Goal: Information Seeking & Learning: Learn about a topic

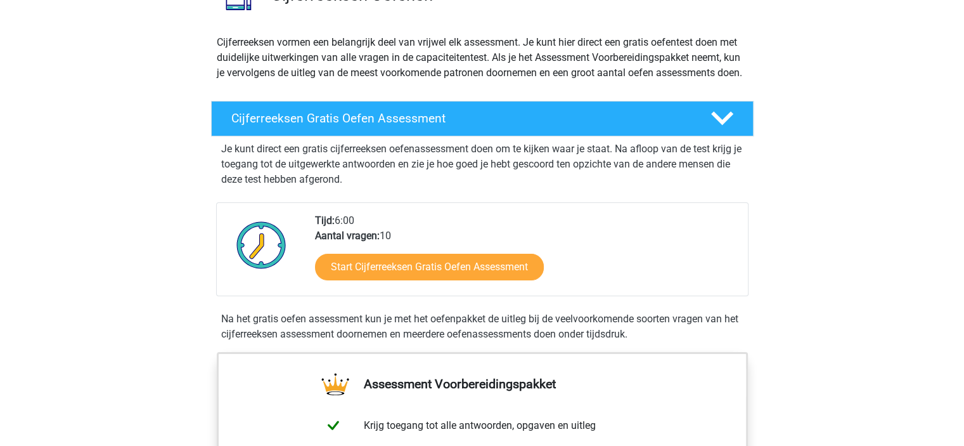
scroll to position [127, 0]
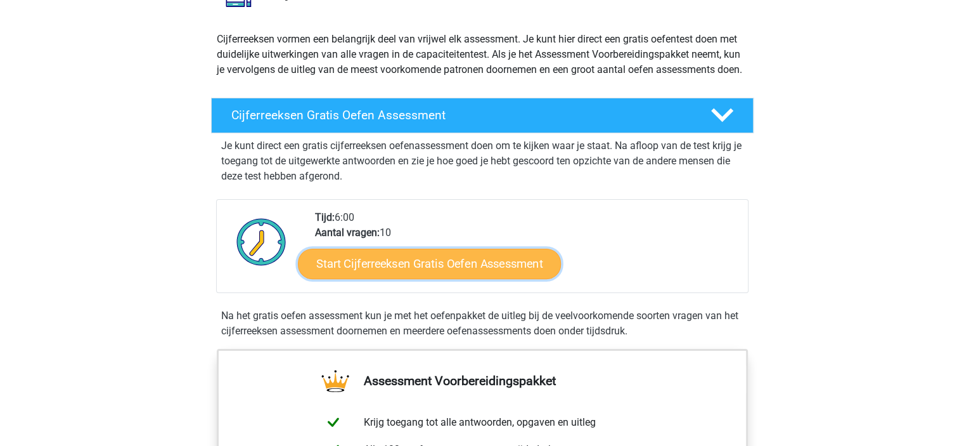
click at [393, 278] on link "Start Cijferreeksen Gratis Oefen Assessment" at bounding box center [429, 263] width 263 height 30
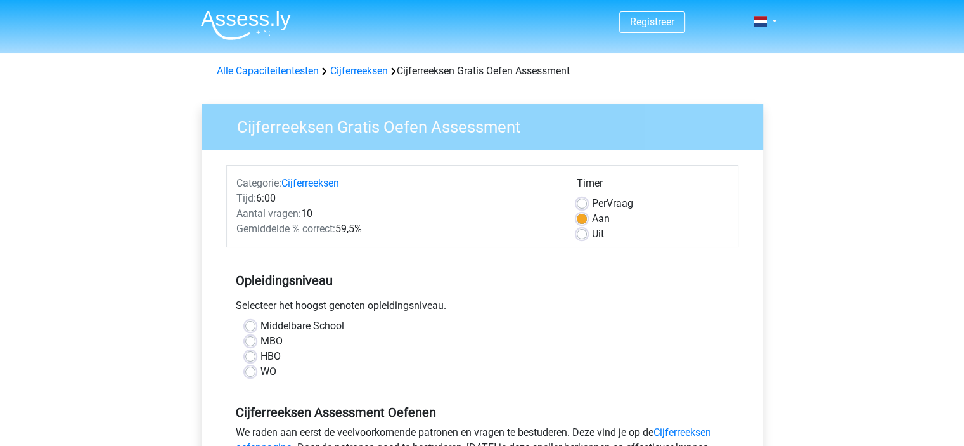
click at [274, 342] on label "MBO" at bounding box center [272, 340] width 22 height 15
click at [255, 342] on input "MBO" at bounding box center [250, 339] width 10 height 13
radio input "true"
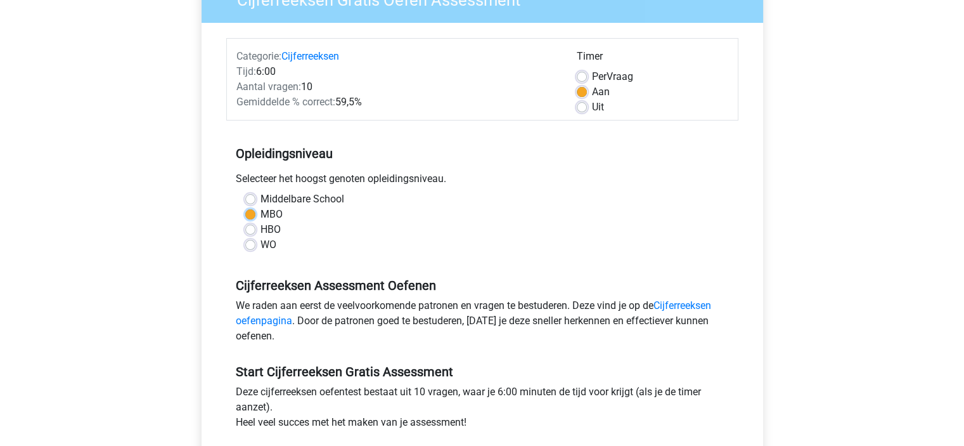
scroll to position [190, 0]
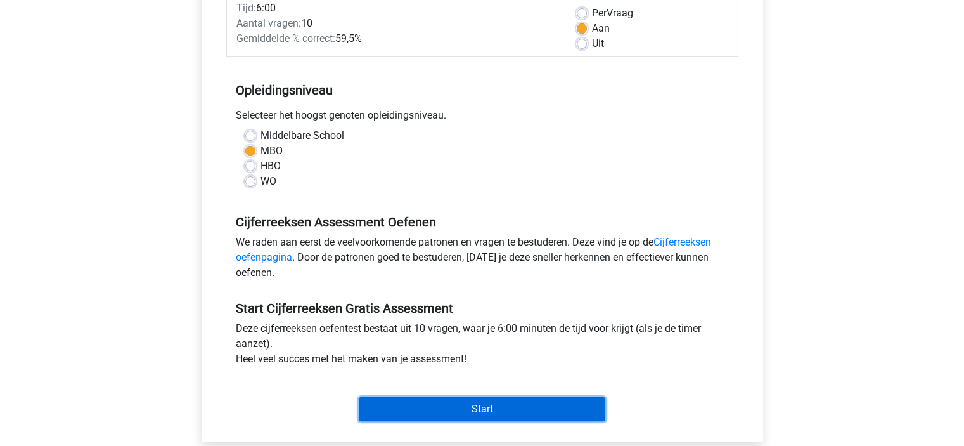
click at [424, 405] on input "Start" at bounding box center [482, 409] width 247 height 24
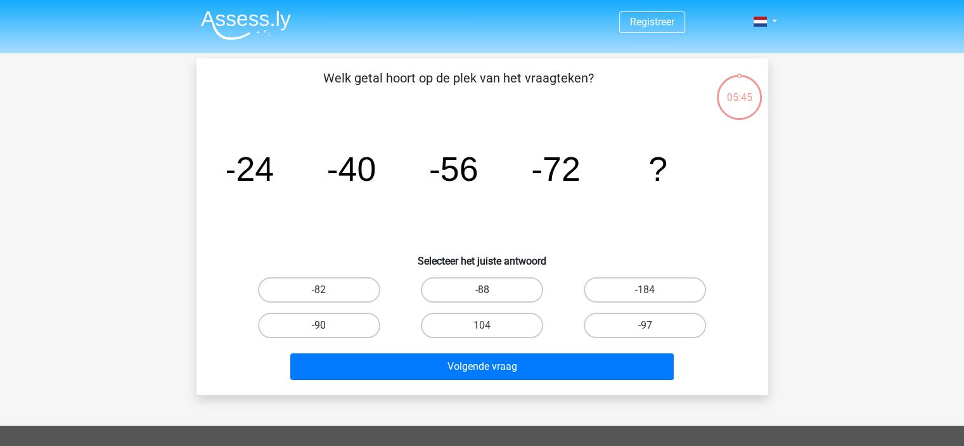
click at [352, 315] on label "-90" at bounding box center [319, 325] width 122 height 25
click at [327, 325] on input "-90" at bounding box center [323, 329] width 8 height 8
radio input "true"
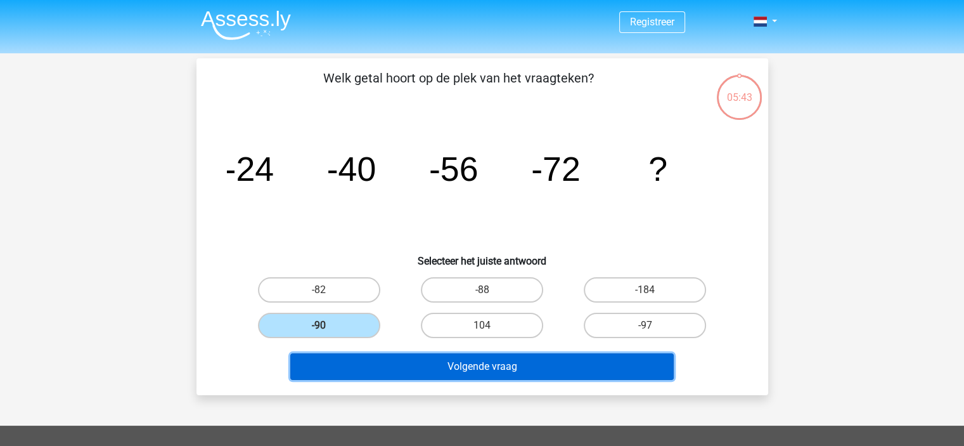
click at [449, 370] on button "Volgende vraag" at bounding box center [482, 366] width 384 height 27
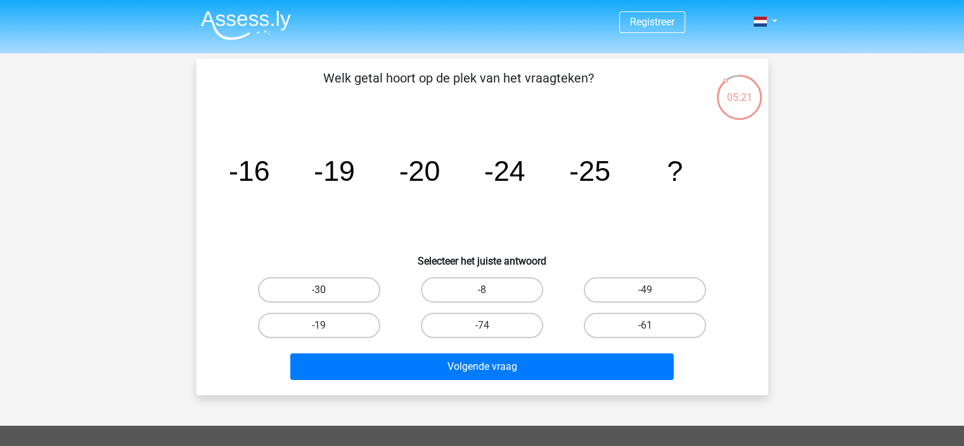
click at [347, 283] on label "-30" at bounding box center [319, 289] width 122 height 25
click at [327, 290] on input "-30" at bounding box center [323, 294] width 8 height 8
radio input "true"
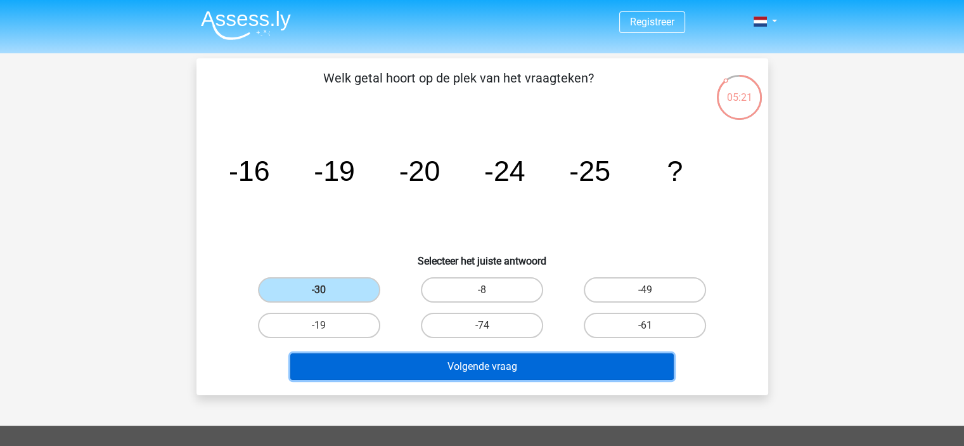
click at [436, 369] on button "Volgende vraag" at bounding box center [482, 366] width 384 height 27
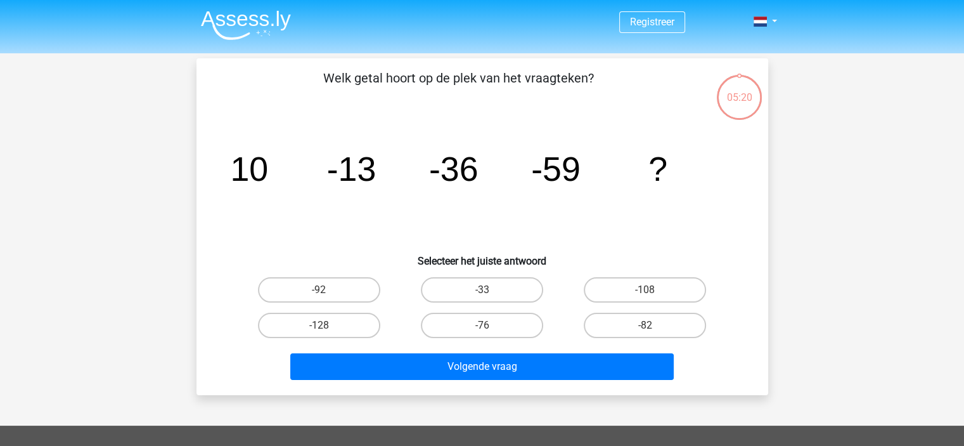
scroll to position [58, 0]
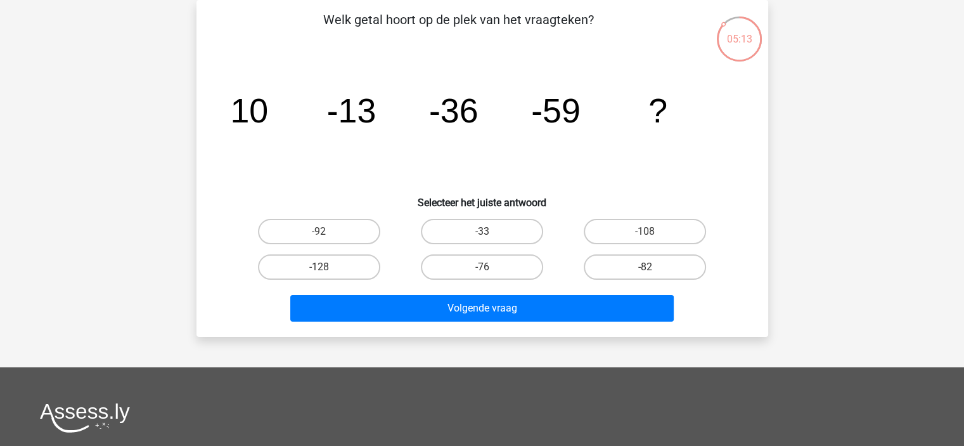
click at [623, 261] on label "-82" at bounding box center [645, 266] width 122 height 25
click at [645, 267] on input "-82" at bounding box center [649, 271] width 8 height 8
radio input "true"
click at [586, 299] on button "Volgende vraag" at bounding box center [482, 308] width 384 height 27
click at [489, 267] on input "28" at bounding box center [486, 271] width 8 height 8
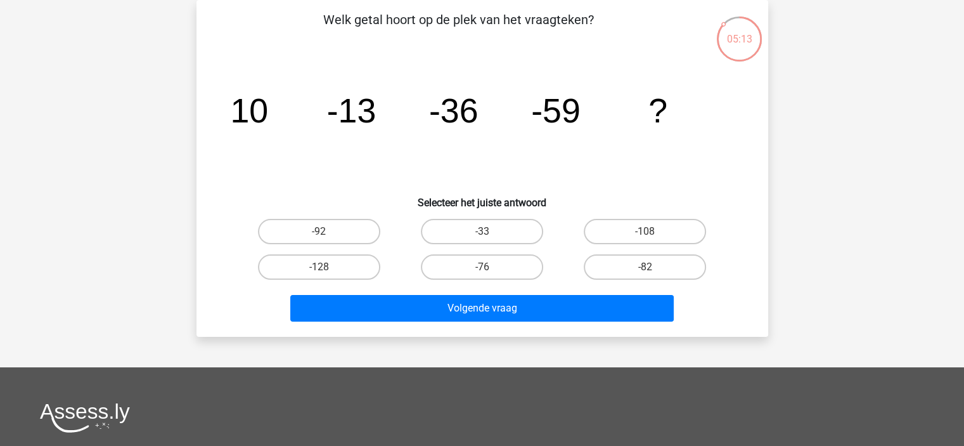
radio input "true"
click at [487, 303] on button "Volgende vraag" at bounding box center [482, 308] width 384 height 27
click at [659, 244] on label "-42" at bounding box center [645, 231] width 122 height 25
click at [654, 240] on input "-42" at bounding box center [649, 235] width 8 height 8
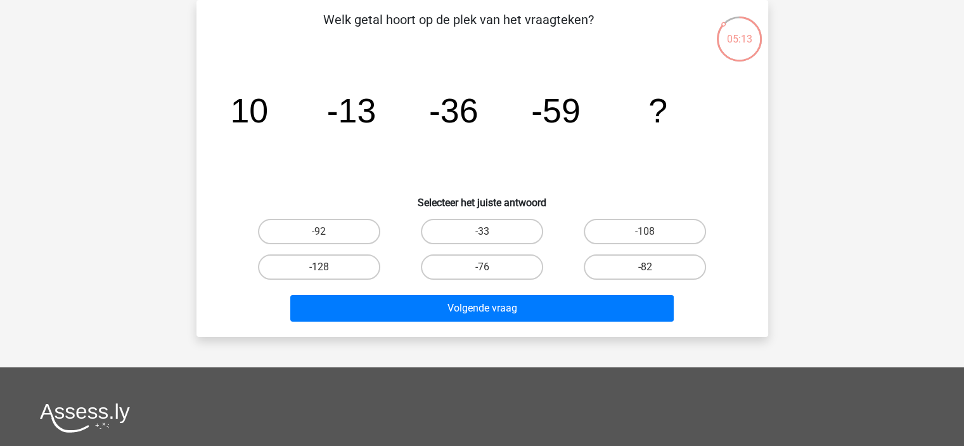
radio input "true"
click at [600, 321] on button "Volgende vraag" at bounding box center [482, 308] width 384 height 27
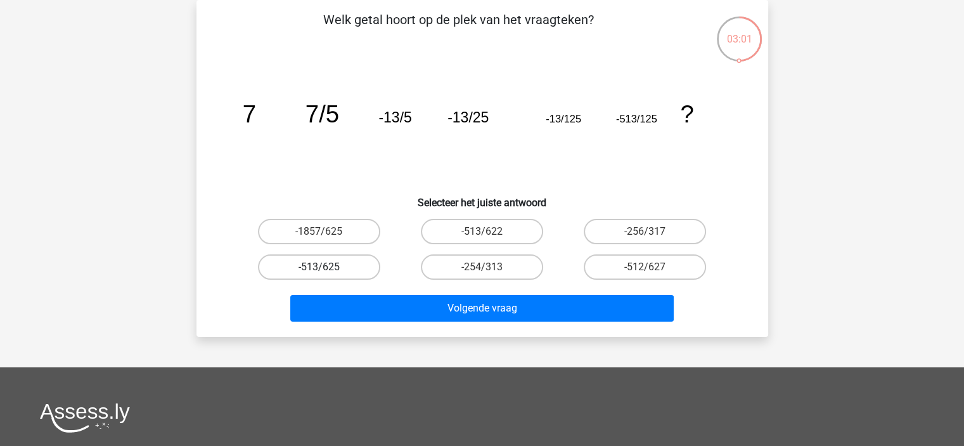
click at [342, 263] on label "-513/625" at bounding box center [319, 266] width 122 height 25
click at [327, 267] on input "-513/625" at bounding box center [323, 271] width 8 height 8
radio input "true"
click at [344, 233] on label "-1857/625" at bounding box center [319, 231] width 122 height 25
click at [327, 233] on input "-1857/625" at bounding box center [323, 235] width 8 height 8
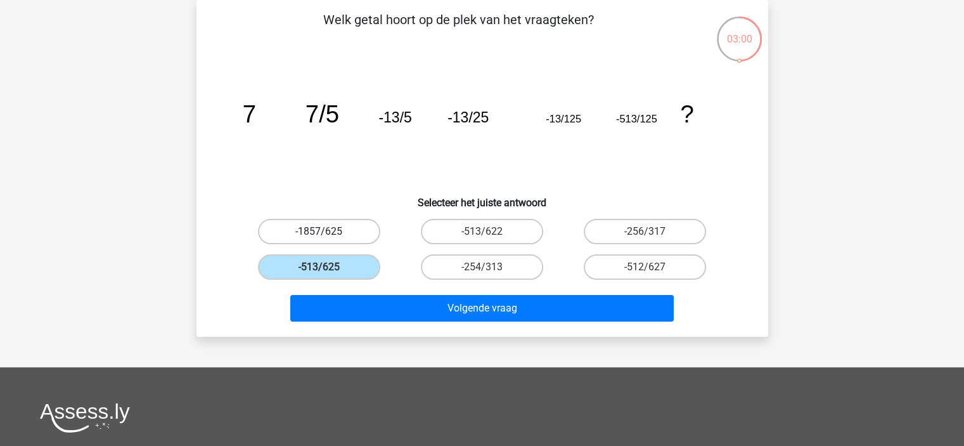
radio input "true"
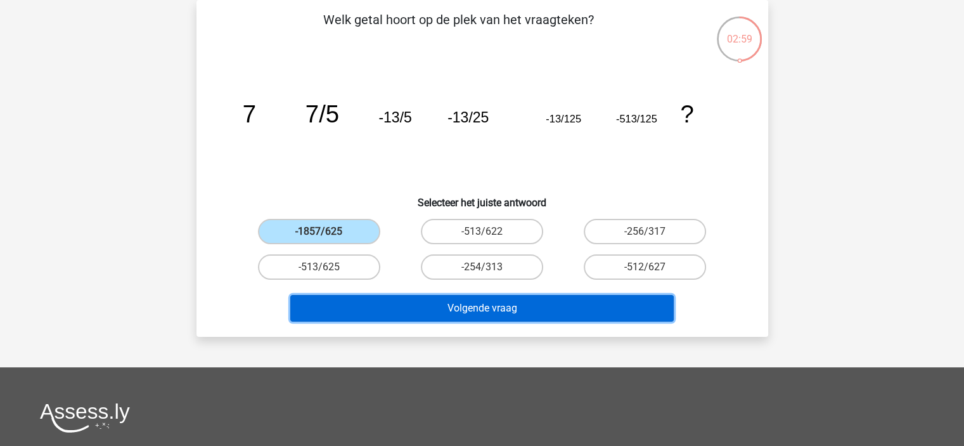
click at [438, 316] on button "Volgende vraag" at bounding box center [482, 308] width 384 height 27
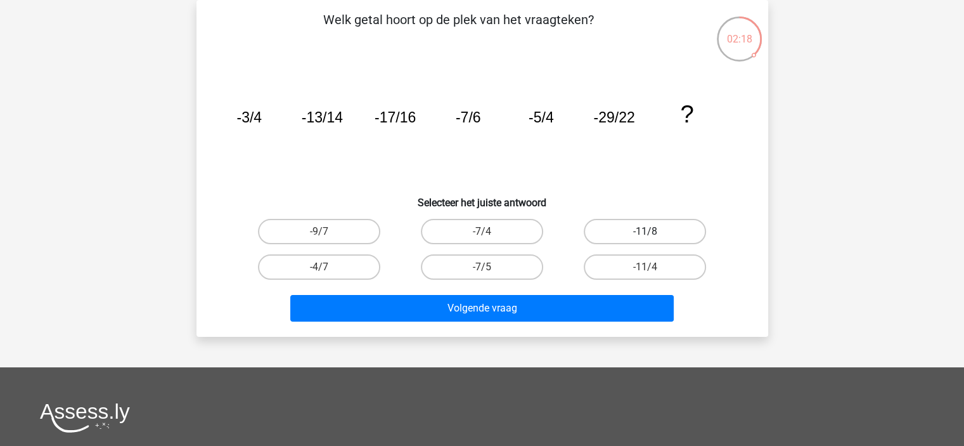
click at [683, 239] on label "-11/8" at bounding box center [645, 231] width 122 height 25
click at [654, 239] on input "-11/8" at bounding box center [649, 235] width 8 height 8
radio input "true"
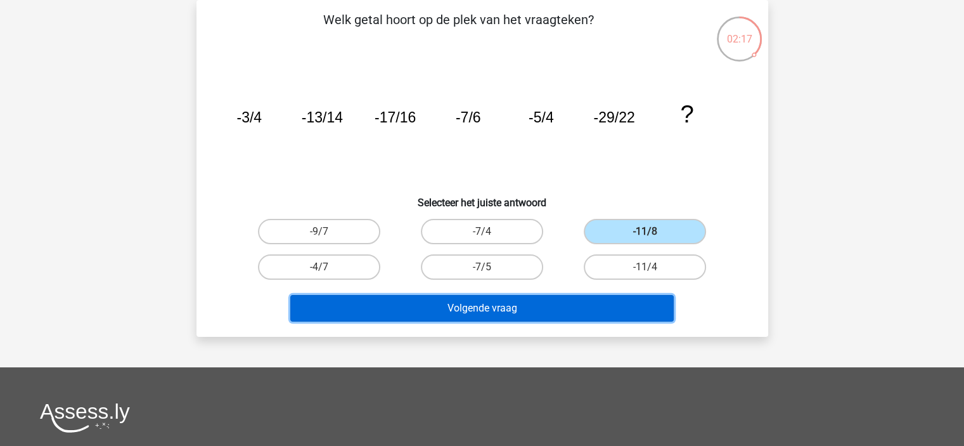
click at [639, 307] on button "Volgende vraag" at bounding box center [482, 308] width 384 height 27
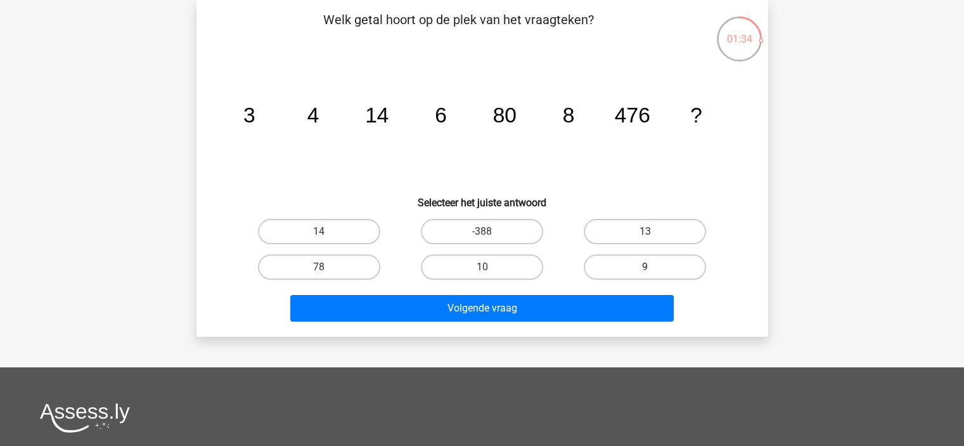
click at [645, 263] on label "9" at bounding box center [645, 266] width 122 height 25
click at [645, 267] on input "9" at bounding box center [649, 271] width 8 height 8
radio input "true"
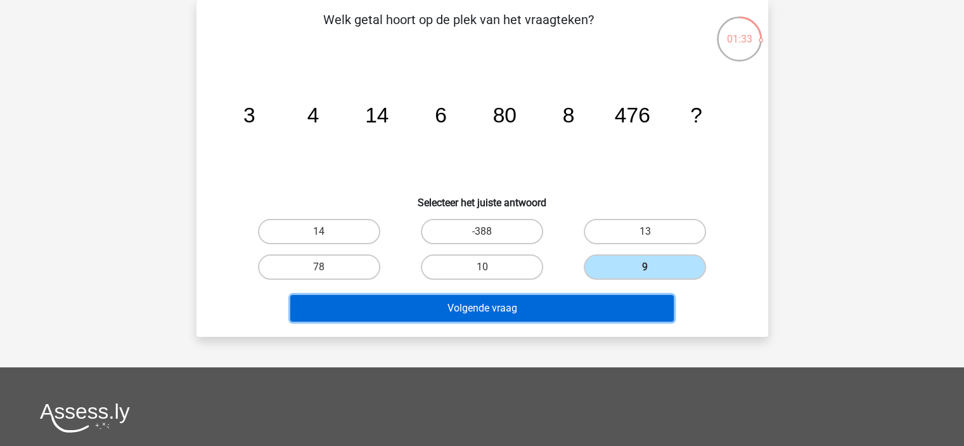
click at [630, 304] on button "Volgende vraag" at bounding box center [482, 308] width 384 height 27
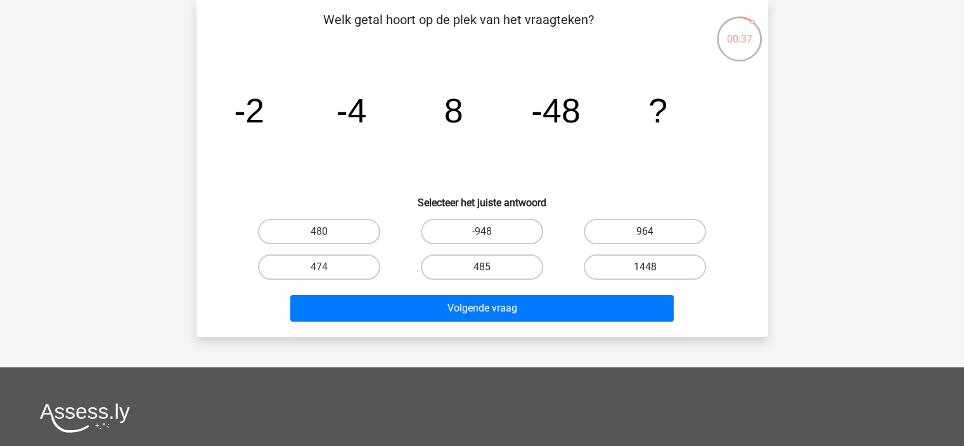
click at [695, 233] on label "964" at bounding box center [645, 231] width 122 height 25
click at [654, 233] on input "964" at bounding box center [649, 235] width 8 height 8
radio input "true"
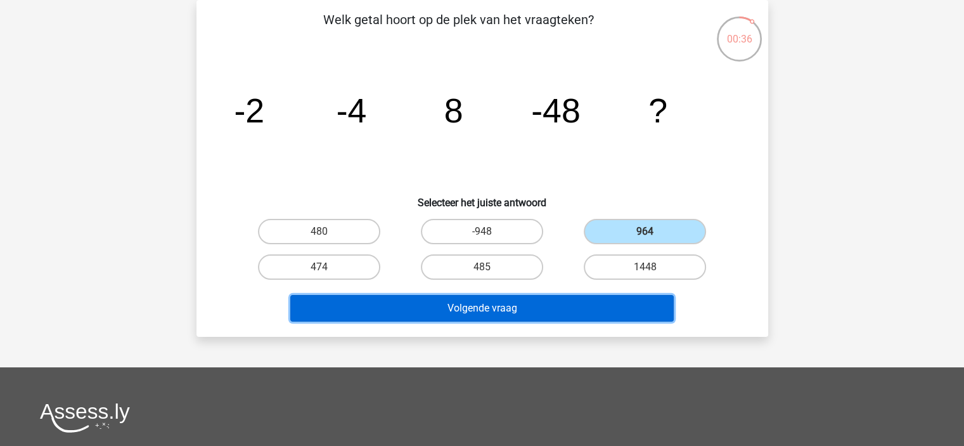
click at [643, 299] on button "Volgende vraag" at bounding box center [482, 308] width 384 height 27
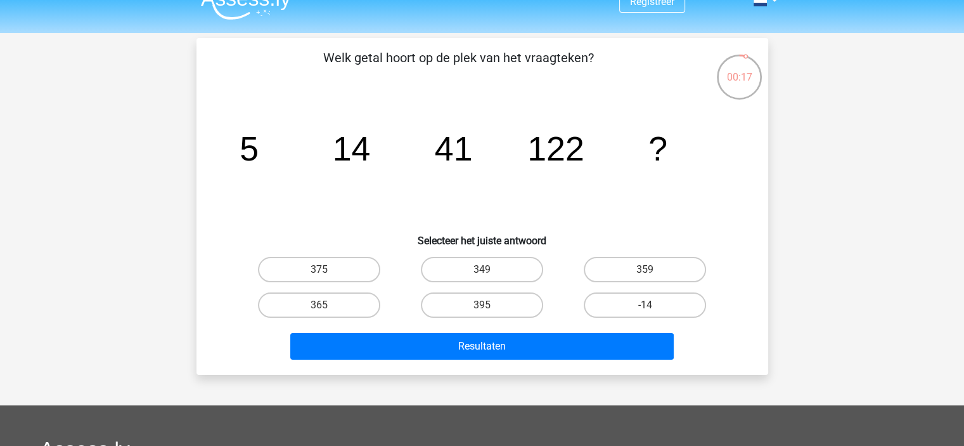
scroll to position [0, 0]
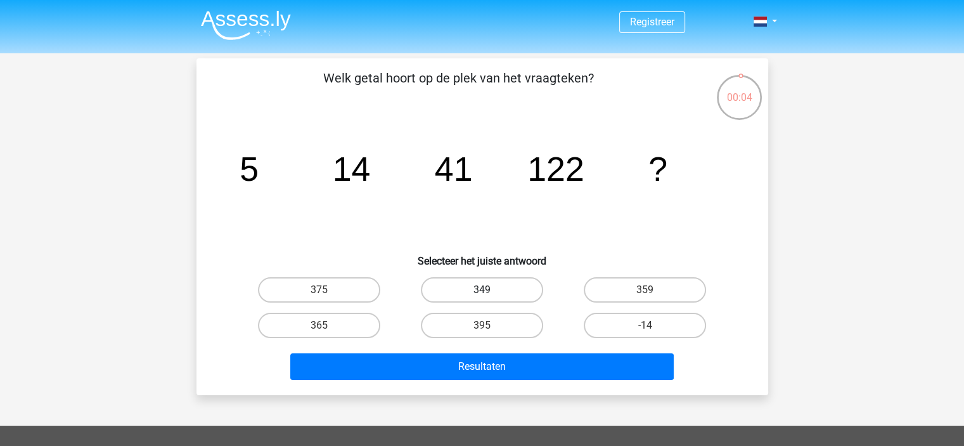
click at [510, 288] on label "349" at bounding box center [482, 289] width 122 height 25
click at [490, 290] on input "349" at bounding box center [486, 294] width 8 height 8
radio input "true"
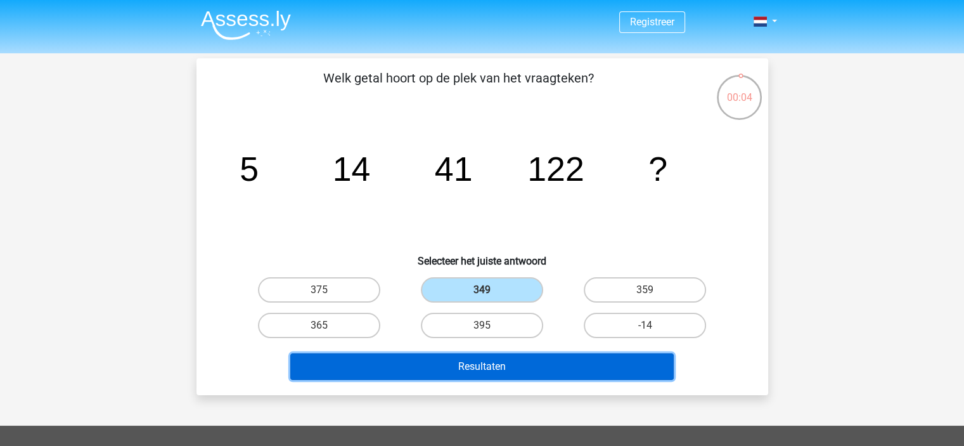
click at [515, 365] on button "Resultaten" at bounding box center [482, 366] width 384 height 27
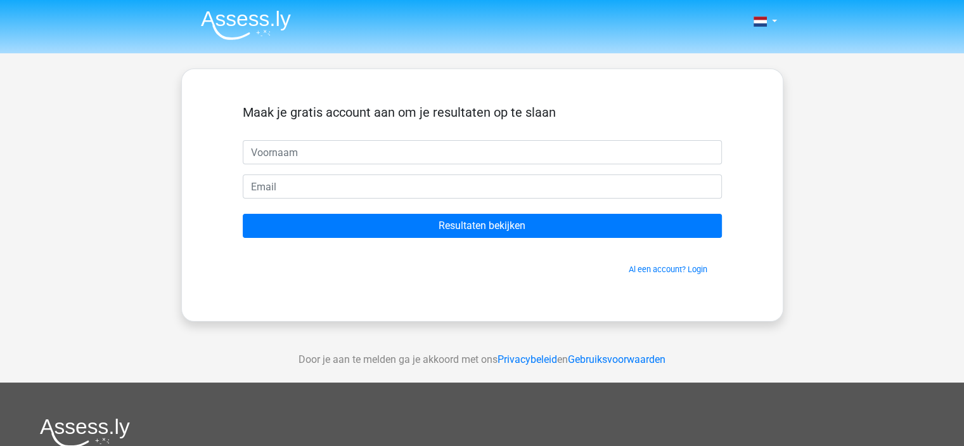
click at [469, 154] on input "text" at bounding box center [482, 152] width 479 height 24
type input "joyce Kinkel"
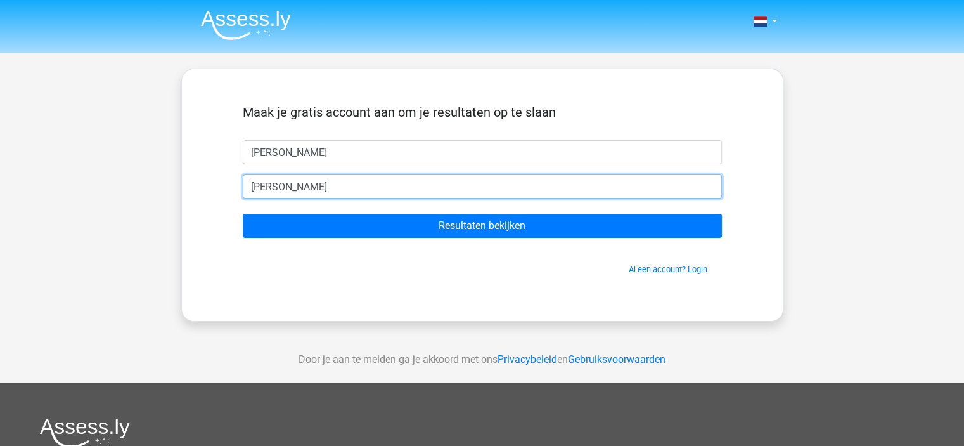
type input "joycekinkel@gmail.com"
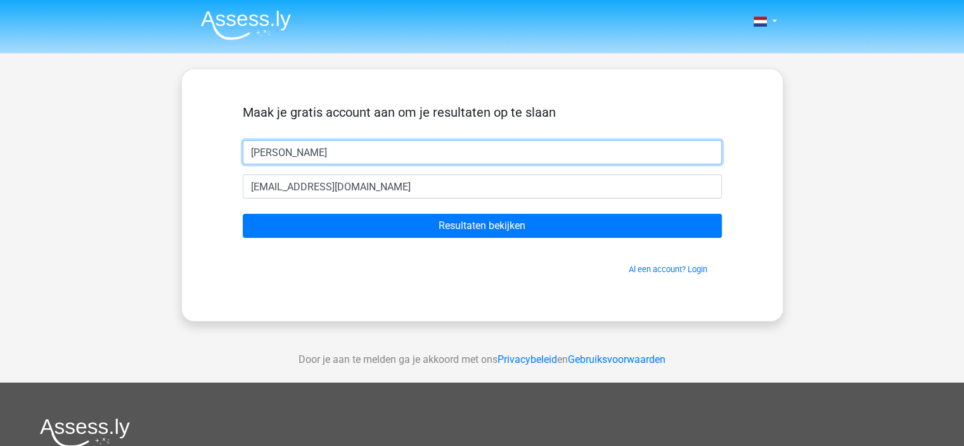
click at [254, 152] on input "joyce Kinkel" at bounding box center [482, 152] width 479 height 24
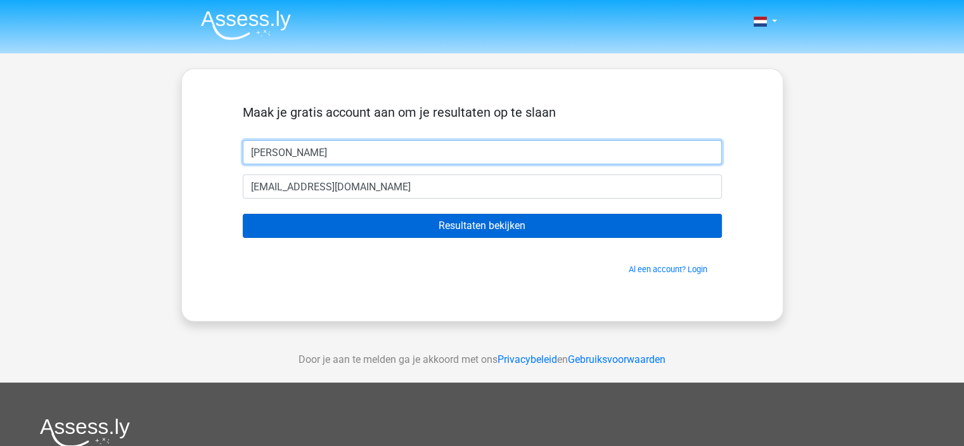
type input "Joyce Kinkel"
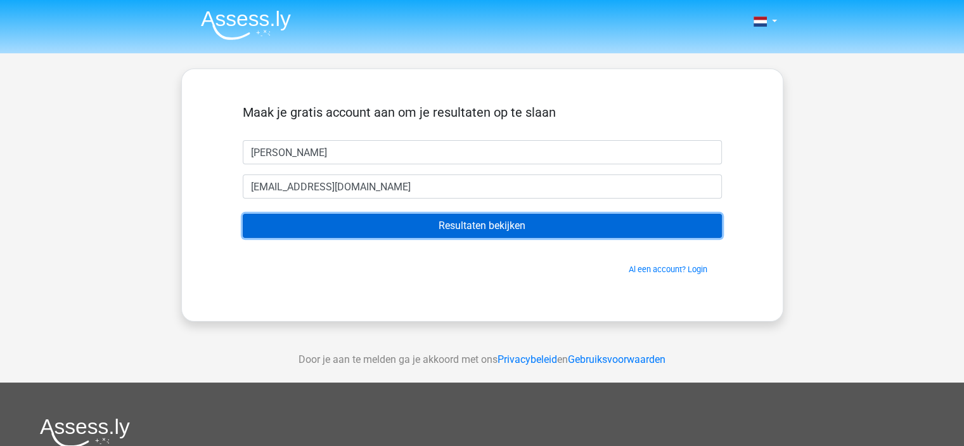
click at [533, 229] on input "Resultaten bekijken" at bounding box center [482, 226] width 479 height 24
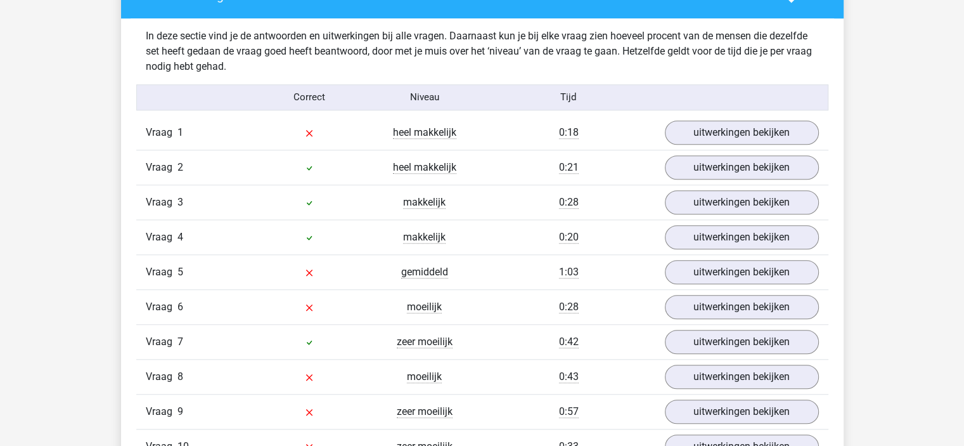
scroll to position [1014, 0]
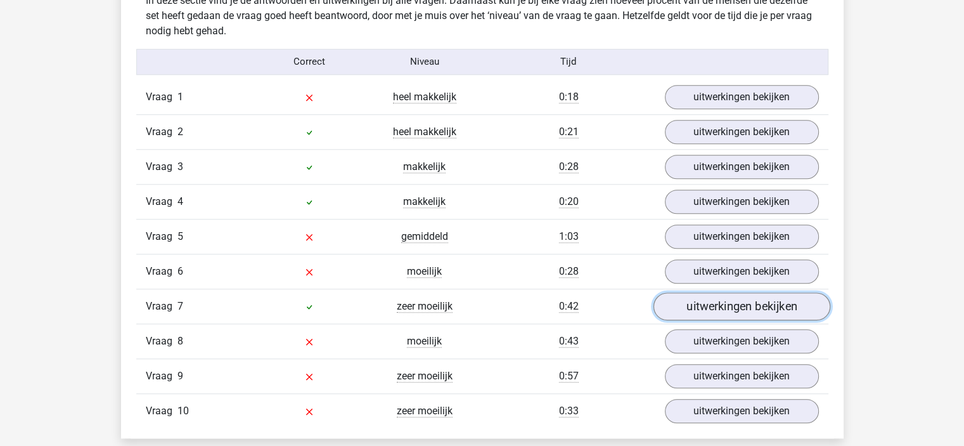
click at [731, 307] on link "uitwerkingen bekijken" at bounding box center [741, 306] width 177 height 28
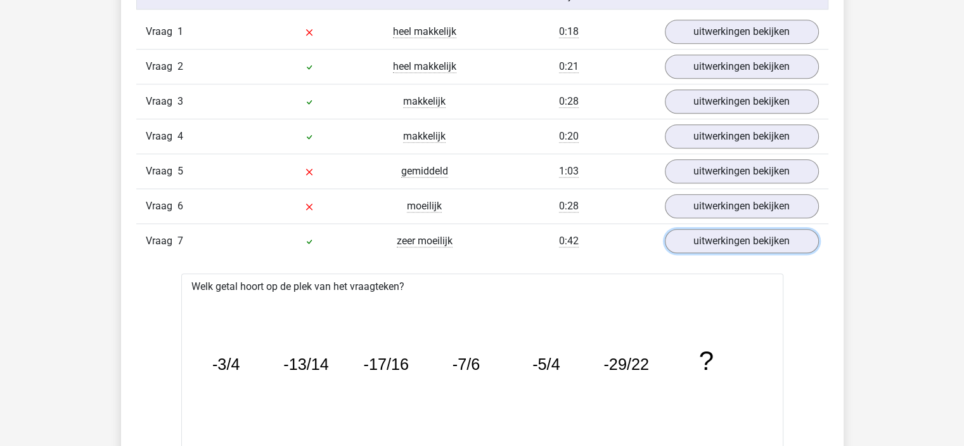
scroll to position [1078, 0]
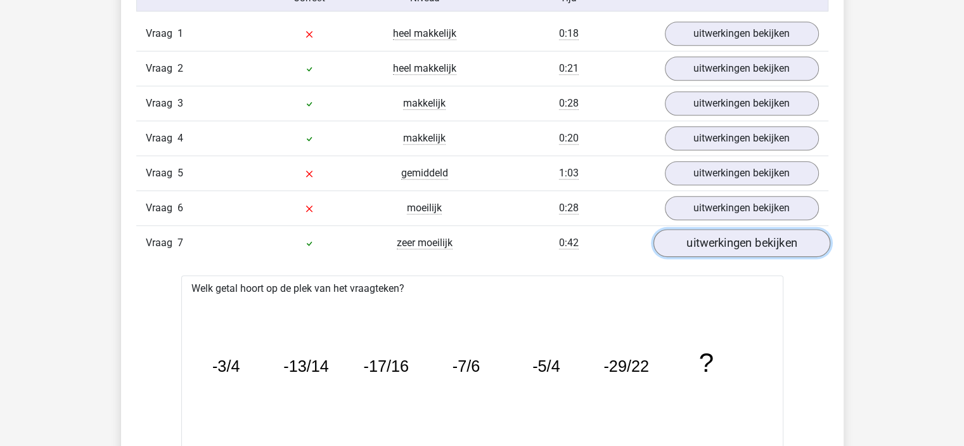
click at [692, 245] on link "uitwerkingen bekijken" at bounding box center [741, 243] width 177 height 28
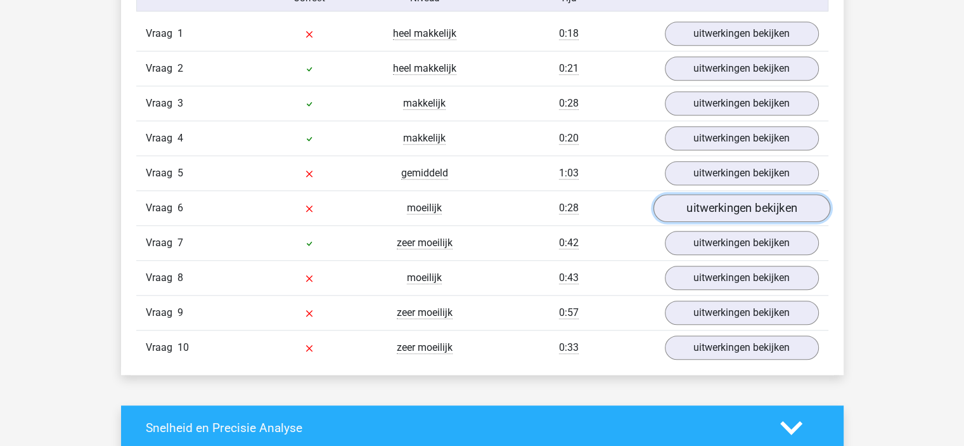
click at [744, 204] on link "uitwerkingen bekijken" at bounding box center [741, 208] width 177 height 28
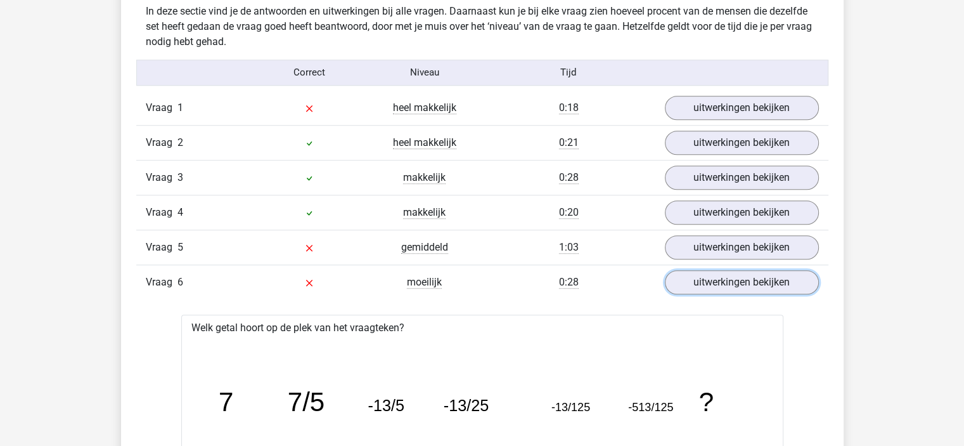
scroll to position [951, 0]
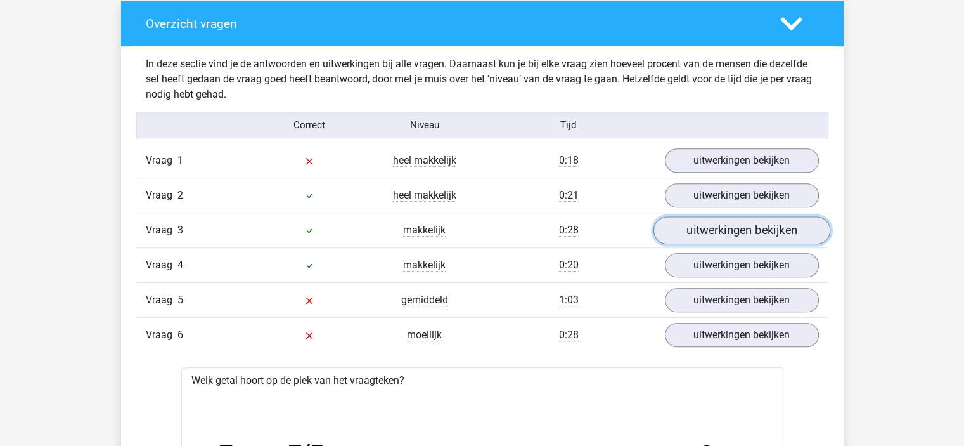
click at [723, 235] on link "uitwerkingen bekijken" at bounding box center [741, 230] width 177 height 28
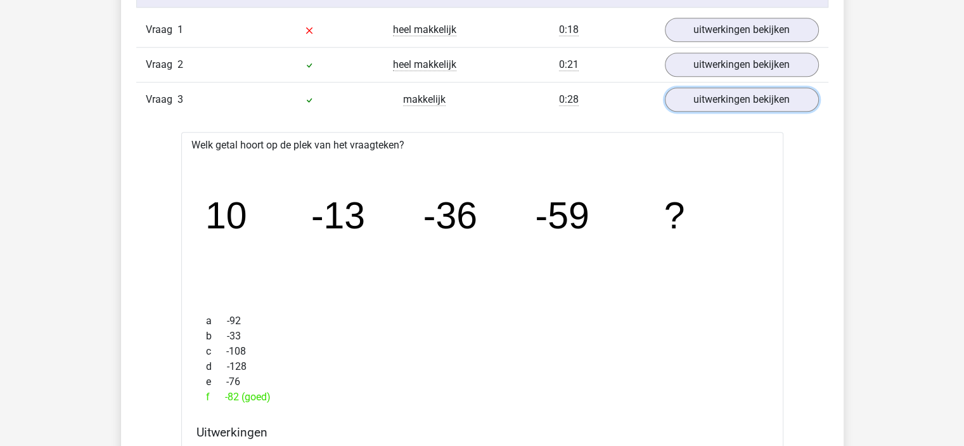
scroll to position [1014, 0]
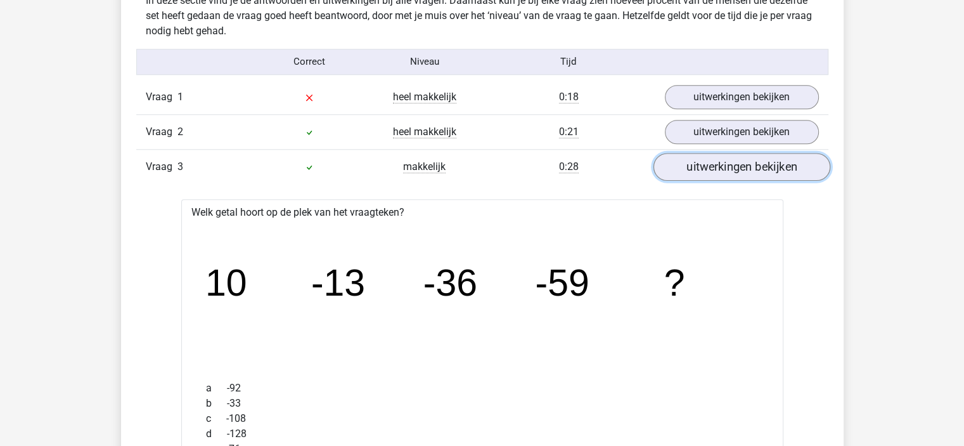
click at [773, 177] on link "uitwerkingen bekijken" at bounding box center [741, 167] width 177 height 28
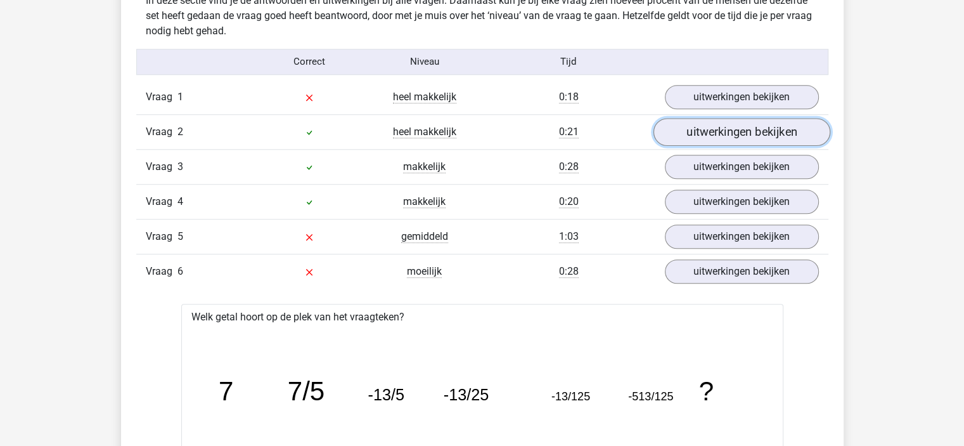
click at [763, 131] on link "uitwerkingen bekijken" at bounding box center [741, 132] width 177 height 28
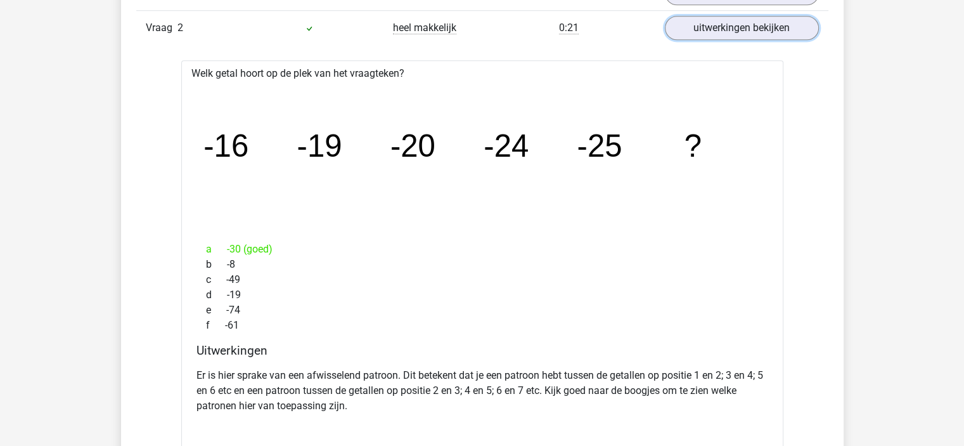
scroll to position [1141, 0]
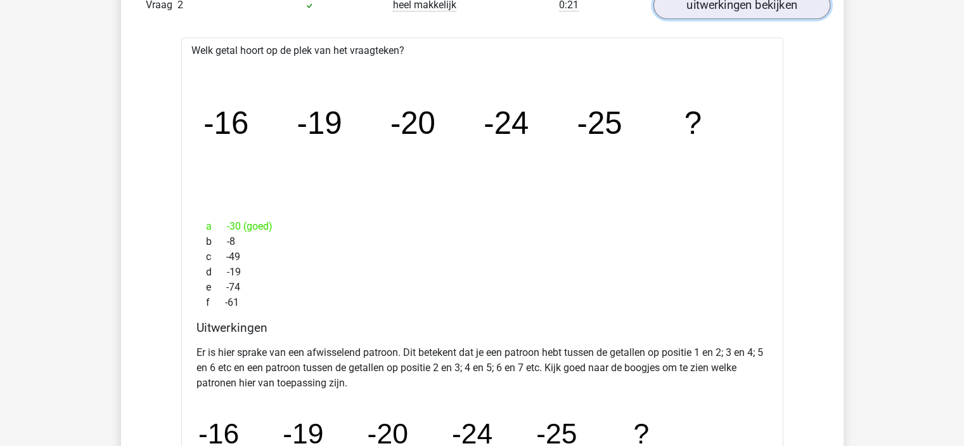
click at [799, 7] on link "uitwerkingen bekijken" at bounding box center [741, 5] width 177 height 28
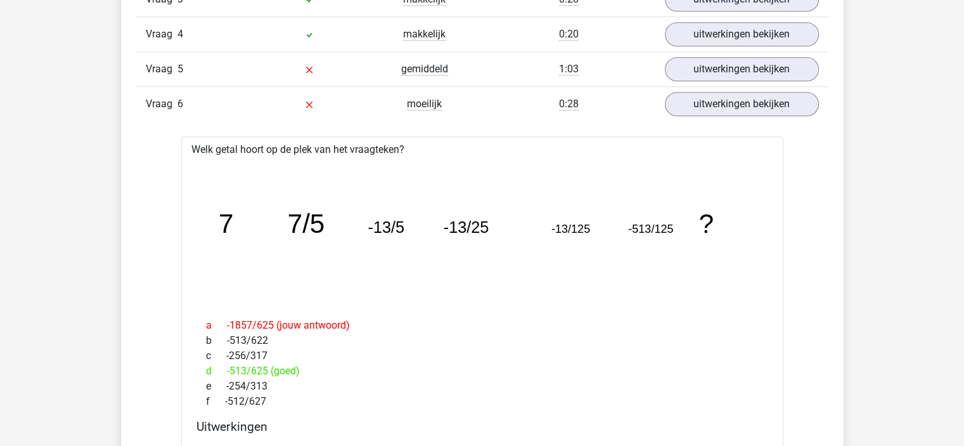
scroll to position [1205, 0]
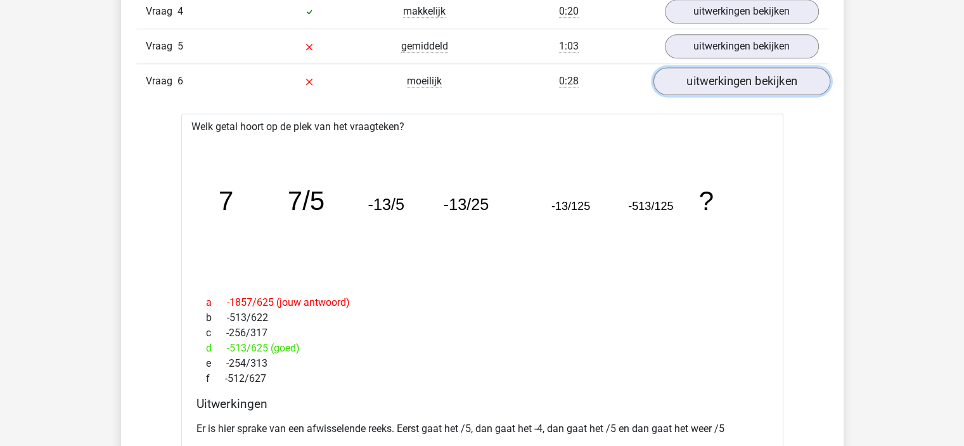
click at [715, 79] on link "uitwerkingen bekijken" at bounding box center [741, 81] width 177 height 28
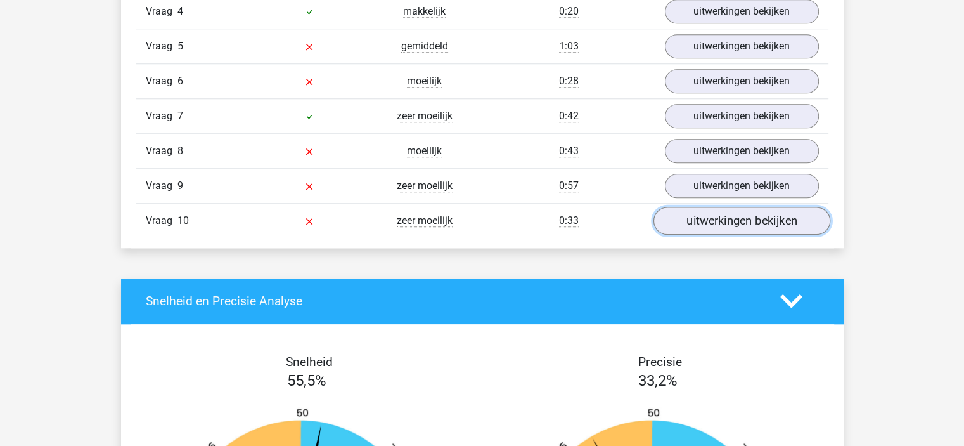
click at [756, 213] on link "uitwerkingen bekijken" at bounding box center [741, 221] width 177 height 28
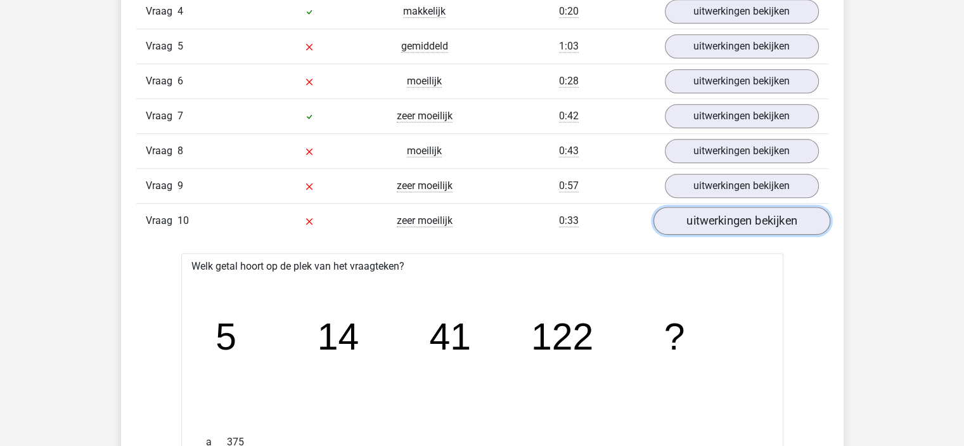
click at [754, 215] on link "uitwerkingen bekijken" at bounding box center [741, 221] width 177 height 28
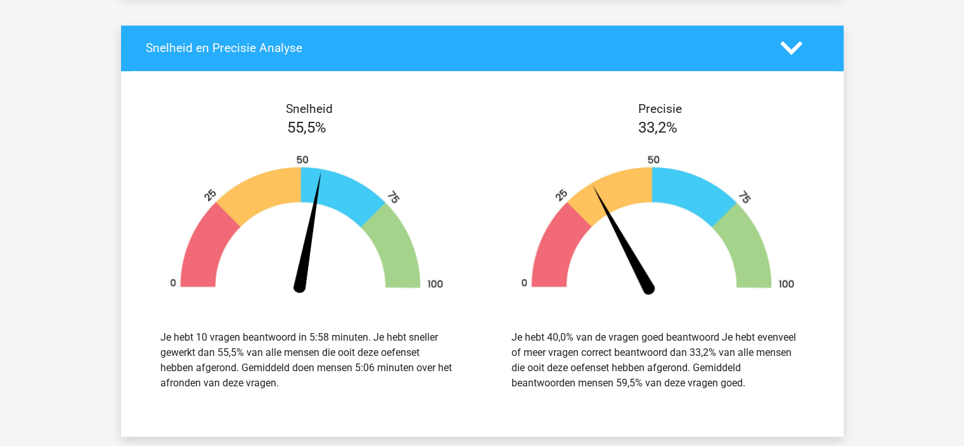
scroll to position [1458, 0]
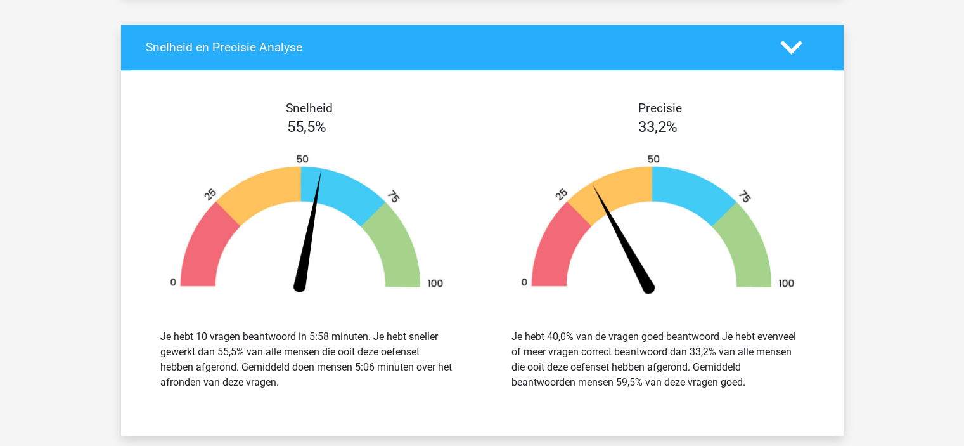
click at [789, 48] on polygon at bounding box center [791, 48] width 22 height 14
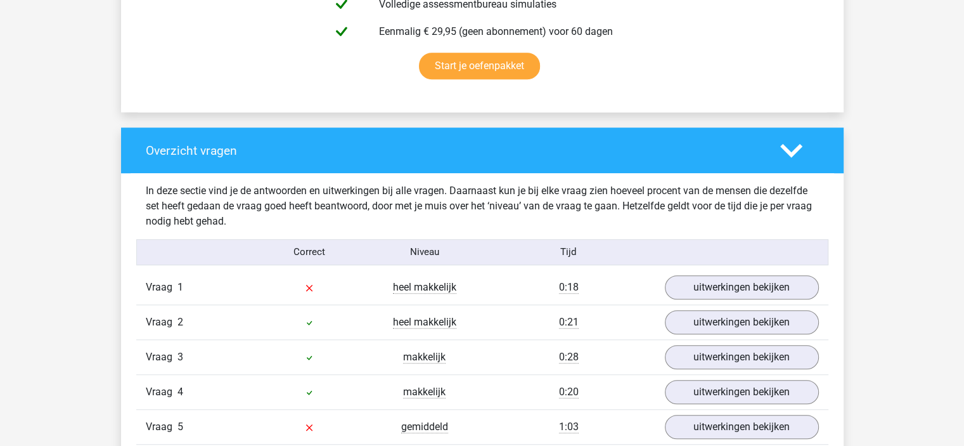
click at [784, 150] on icon at bounding box center [791, 150] width 22 height 22
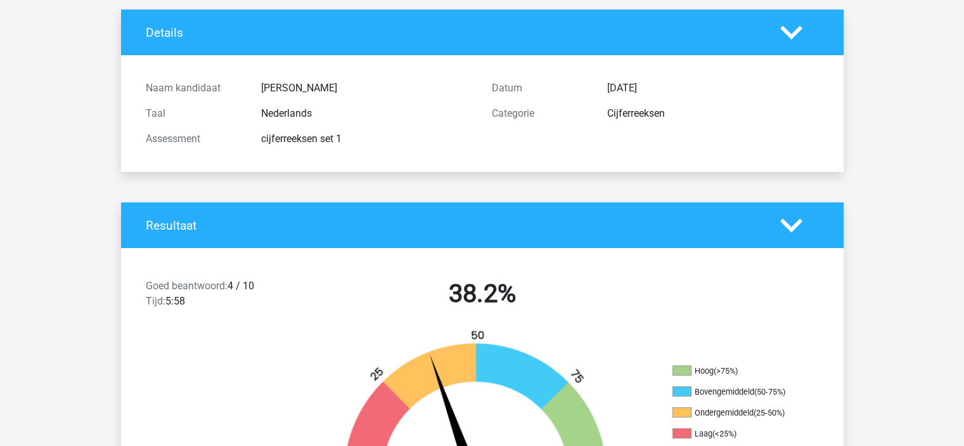
scroll to position [0, 0]
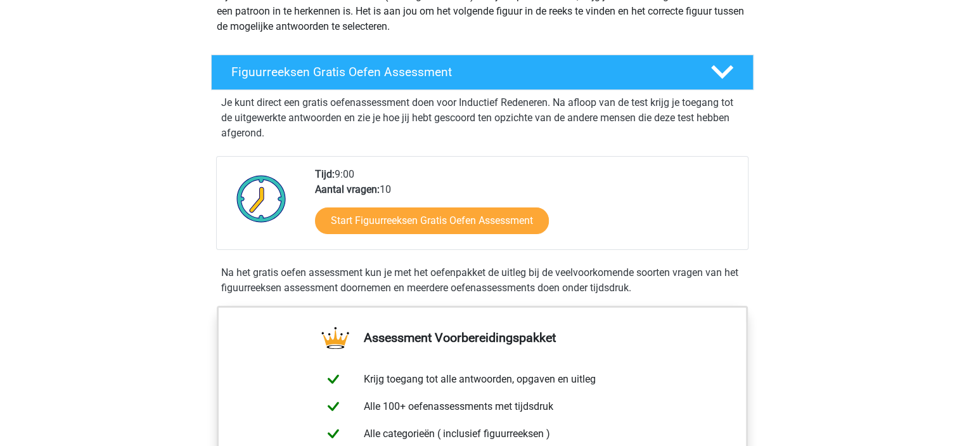
scroll to position [190, 0]
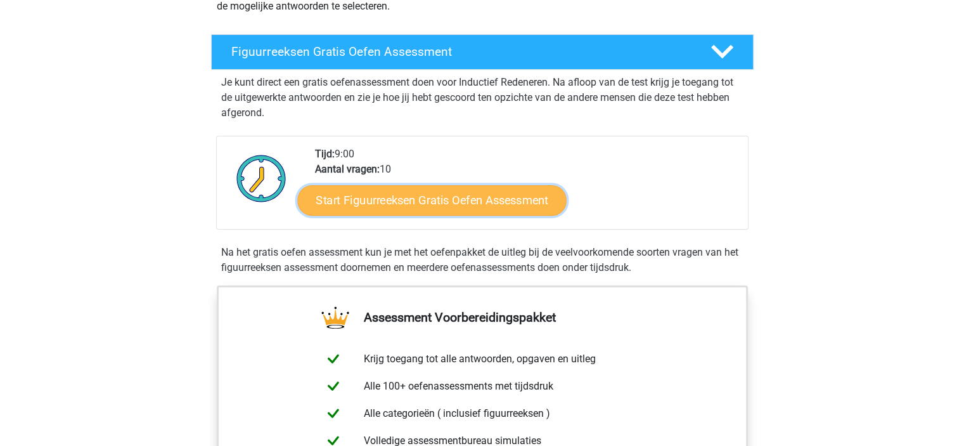
click at [427, 200] on link "Start Figuurreeksen Gratis Oefen Assessment" at bounding box center [431, 199] width 269 height 30
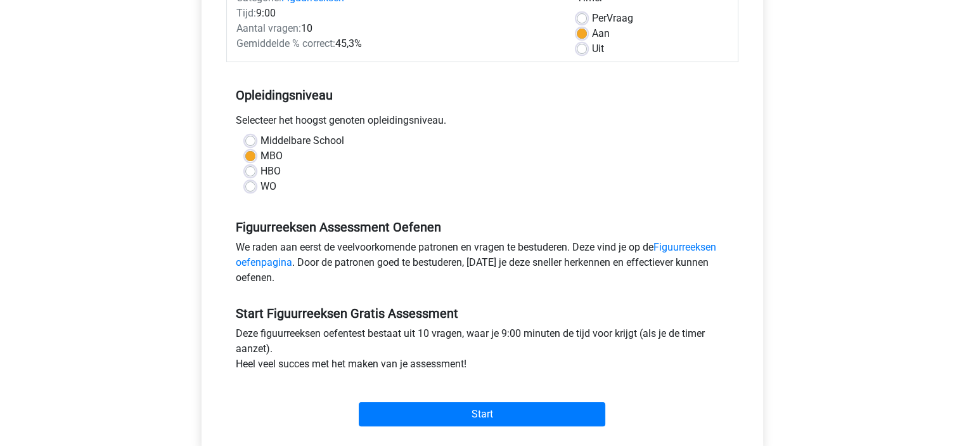
scroll to position [190, 0]
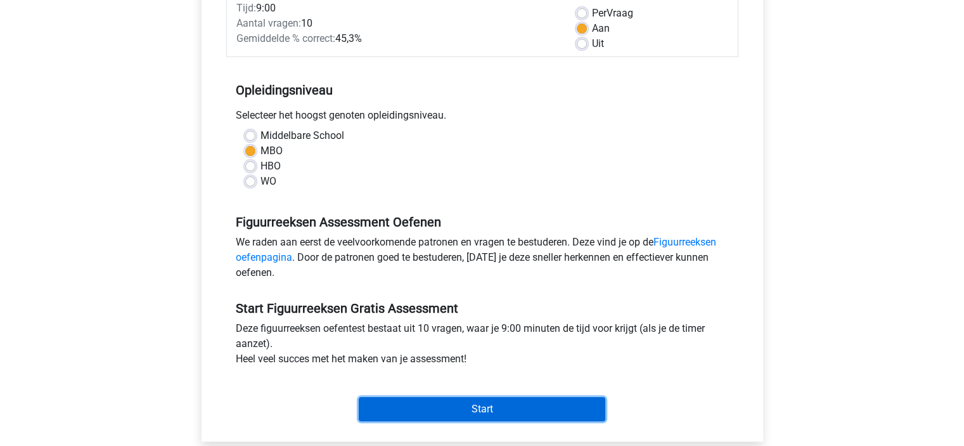
click at [489, 403] on input "Start" at bounding box center [482, 409] width 247 height 24
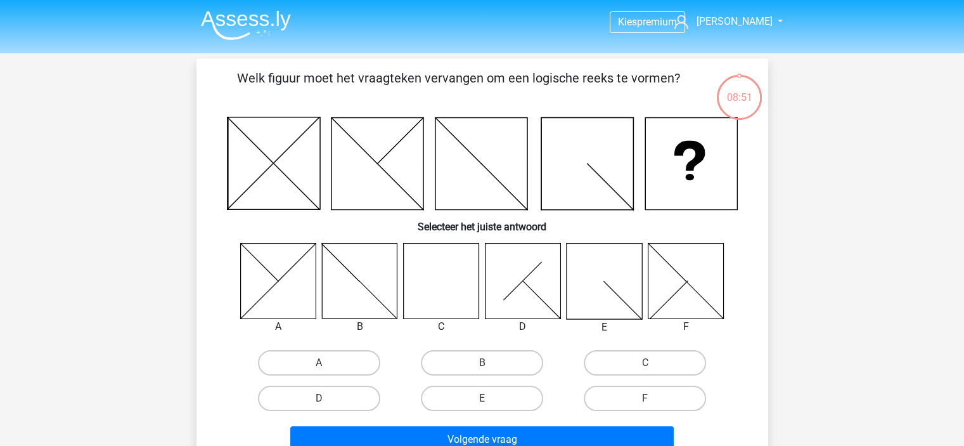
scroll to position [63, 0]
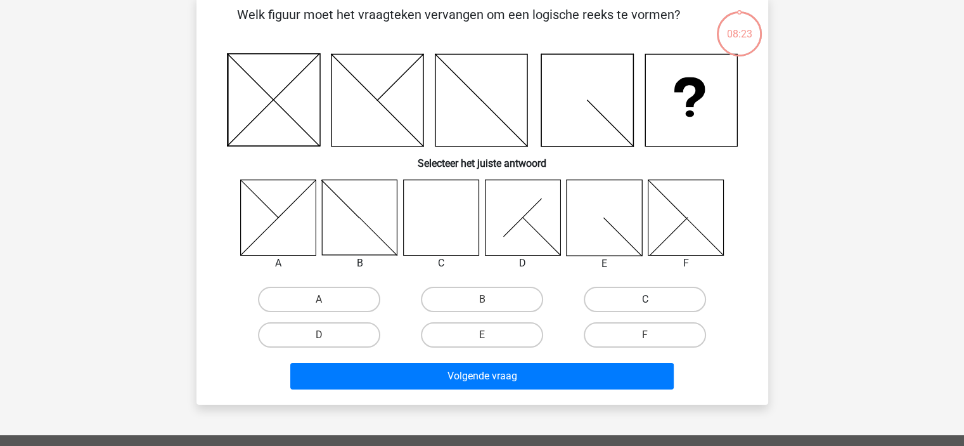
click at [638, 299] on label "C" at bounding box center [645, 299] width 122 height 25
click at [645, 299] on input "C" at bounding box center [649, 303] width 8 height 8
radio input "true"
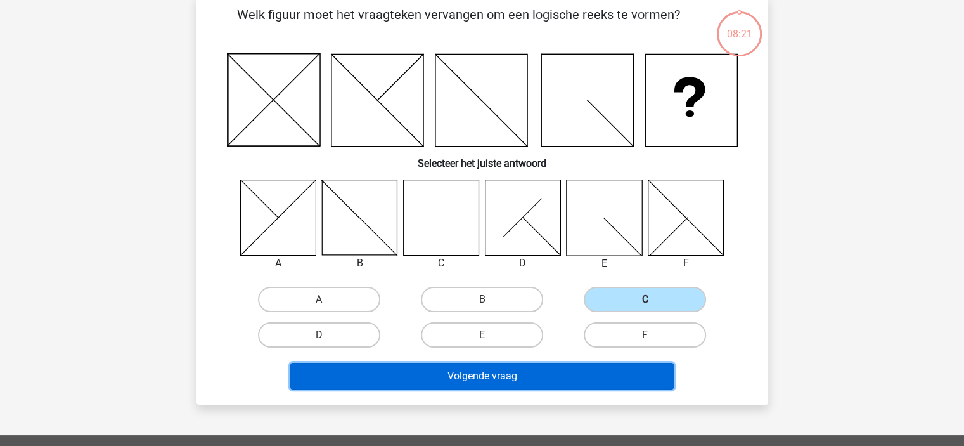
click at [431, 376] on button "Volgende vraag" at bounding box center [482, 376] width 384 height 27
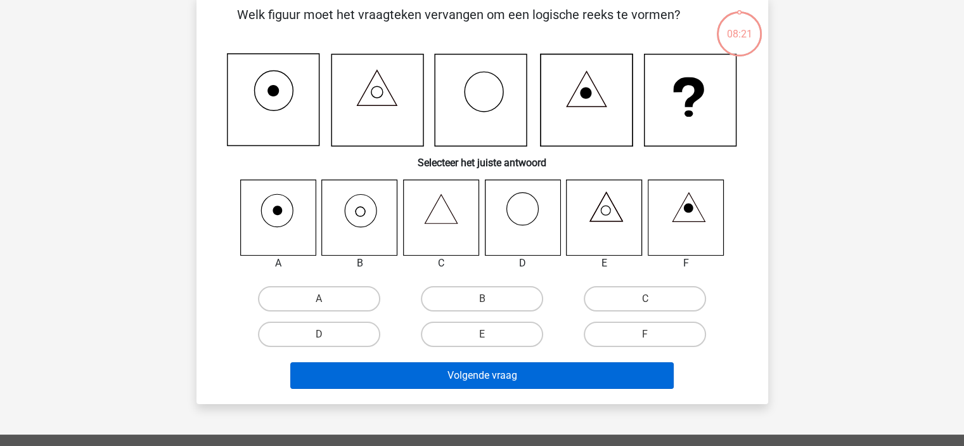
scroll to position [58, 0]
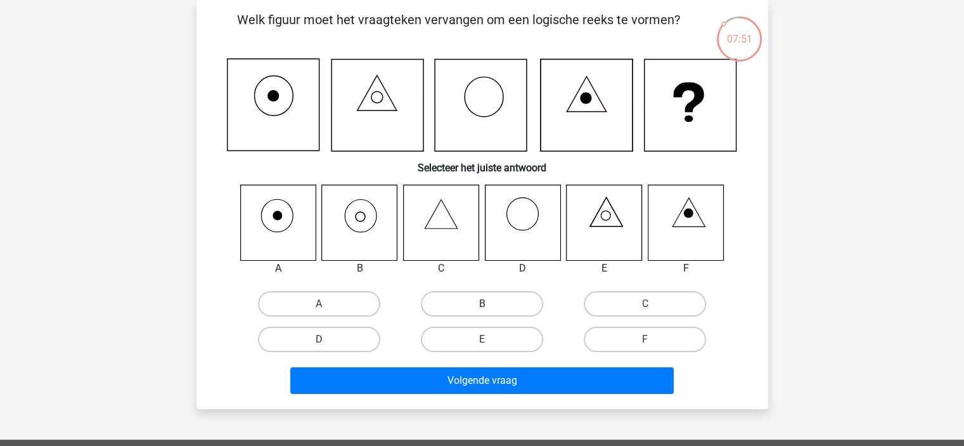
click at [489, 303] on label "B" at bounding box center [482, 303] width 122 height 25
click at [489, 304] on input "B" at bounding box center [486, 308] width 8 height 8
radio input "true"
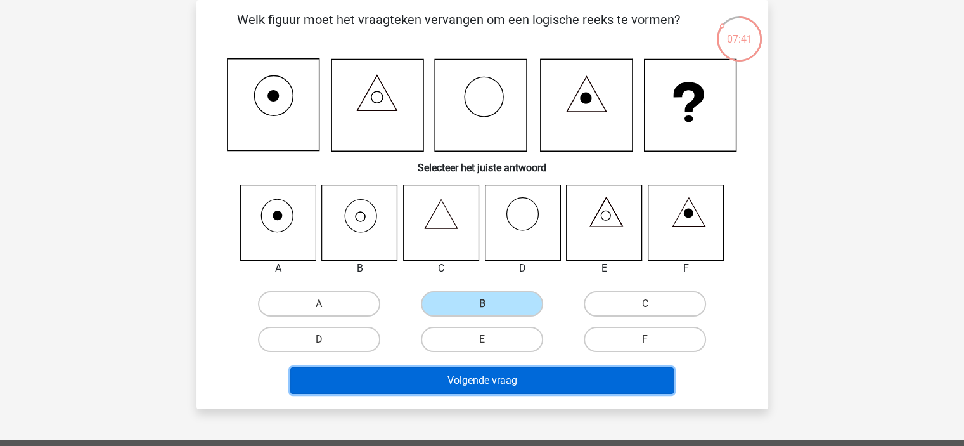
click at [514, 387] on button "Volgende vraag" at bounding box center [482, 380] width 384 height 27
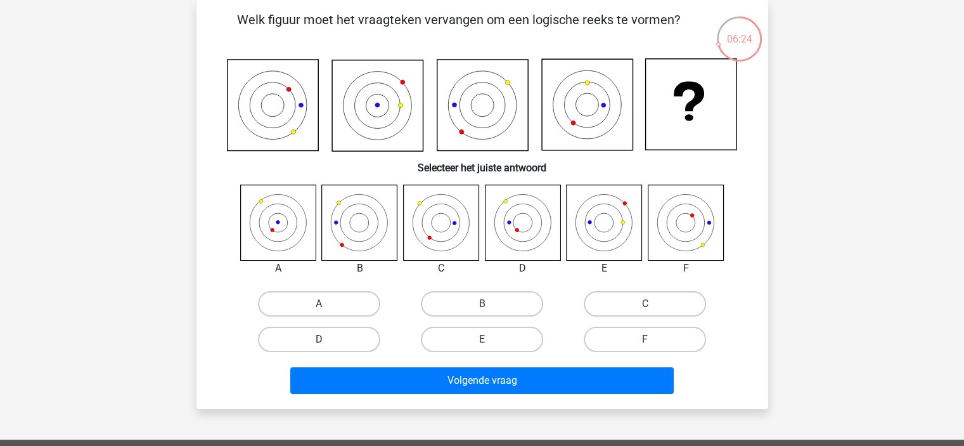
drag, startPoint x: 302, startPoint y: 342, endPoint x: 313, endPoint y: 344, distance: 10.3
click at [303, 340] on label "D" at bounding box center [319, 339] width 122 height 25
click at [319, 340] on input "D" at bounding box center [323, 343] width 8 height 8
radio input "true"
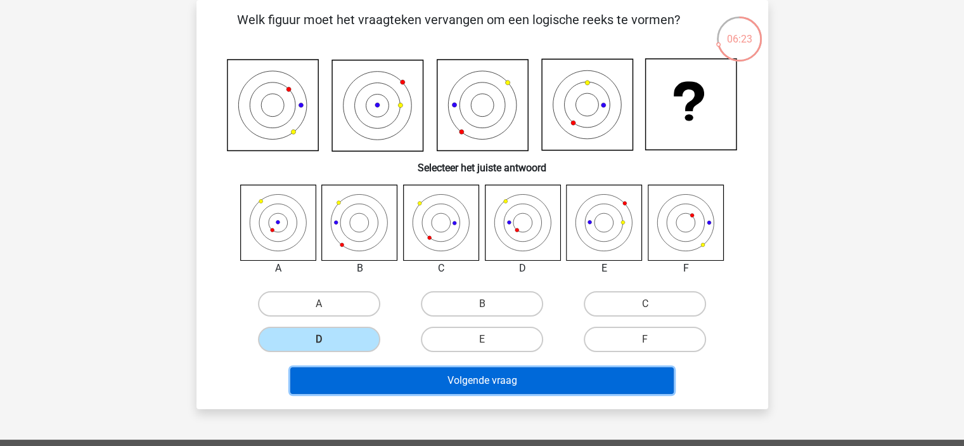
click at [435, 385] on button "Volgende vraag" at bounding box center [482, 380] width 384 height 27
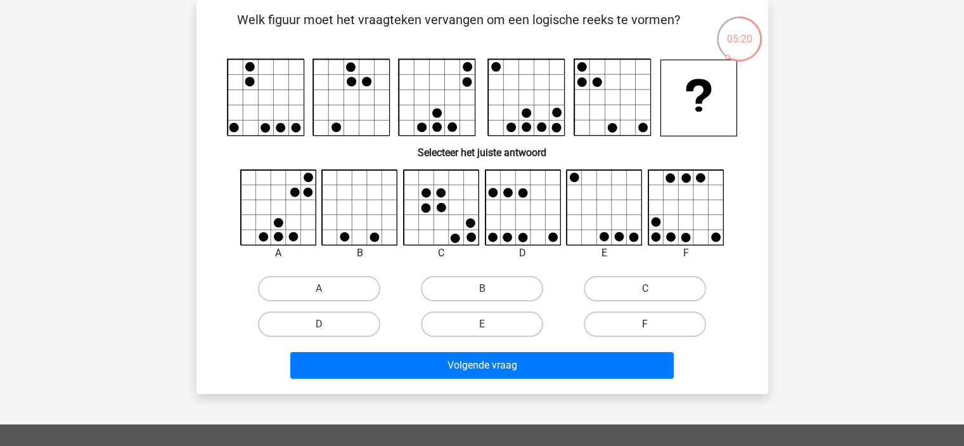
click at [609, 320] on label "F" at bounding box center [645, 323] width 122 height 25
click at [645, 324] on input "F" at bounding box center [649, 328] width 8 height 8
radio input "true"
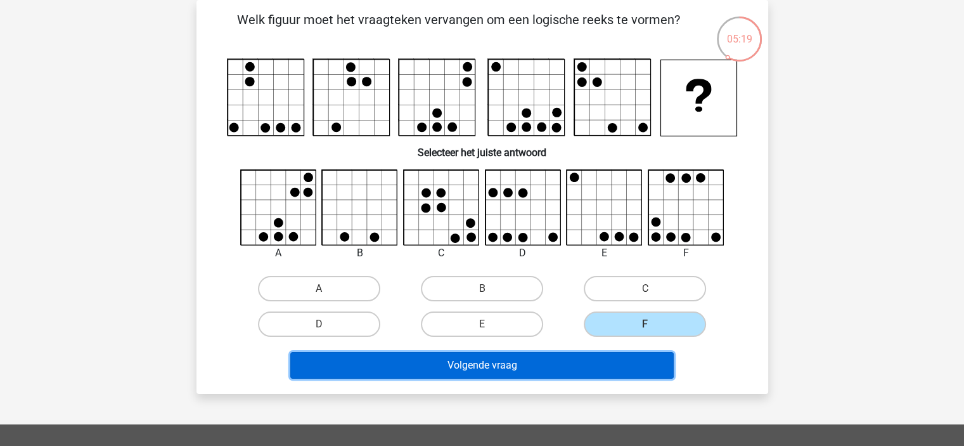
click at [588, 368] on button "Volgende vraag" at bounding box center [482, 365] width 384 height 27
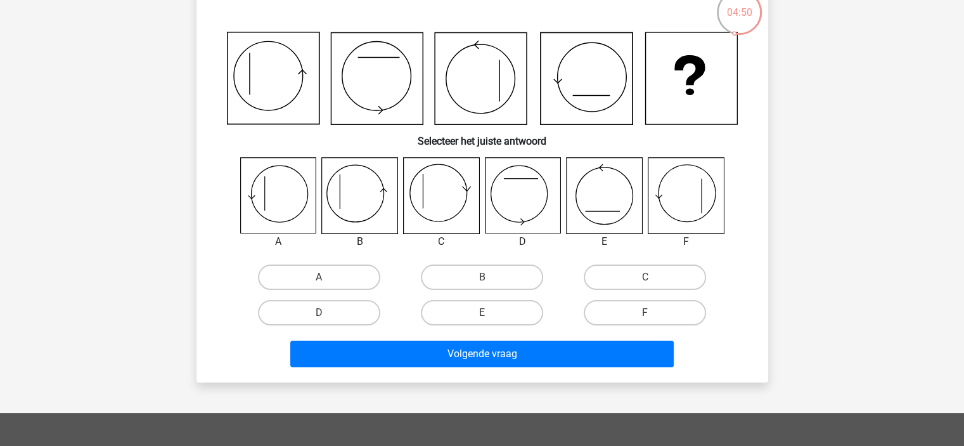
scroll to position [63, 0]
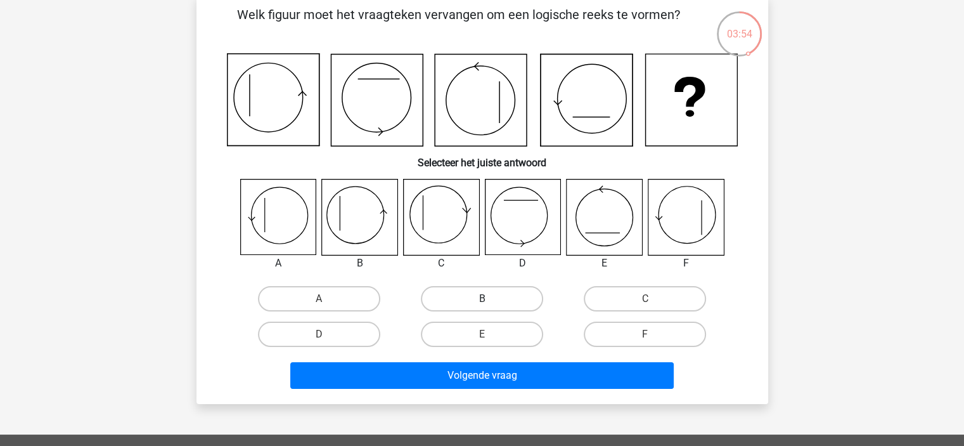
click at [448, 296] on label "B" at bounding box center [482, 298] width 122 height 25
click at [482, 299] on input "B" at bounding box center [486, 303] width 8 height 8
radio input "true"
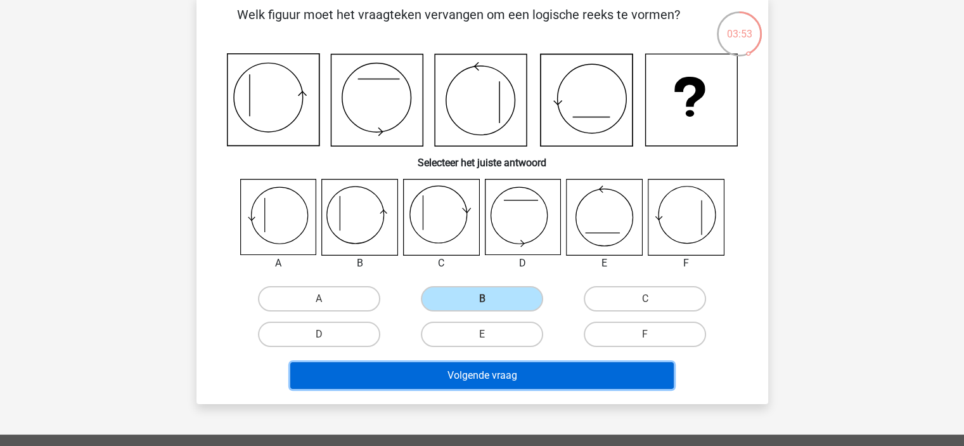
click at [476, 365] on button "Volgende vraag" at bounding box center [482, 375] width 384 height 27
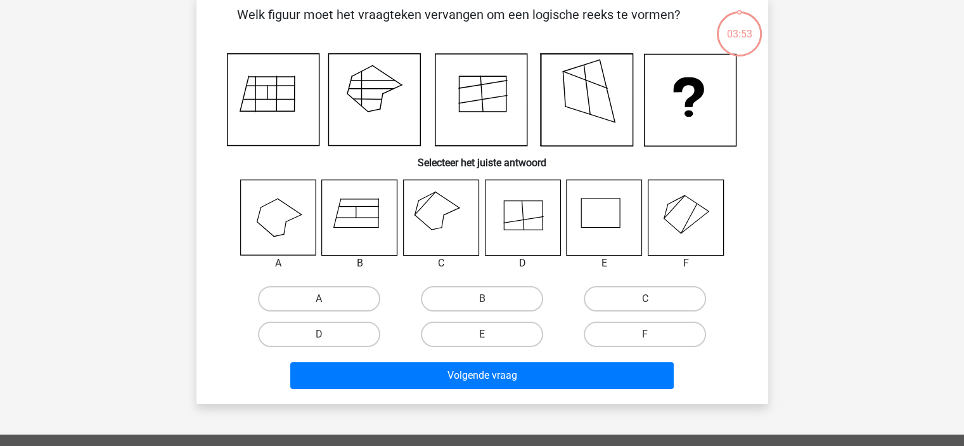
scroll to position [58, 0]
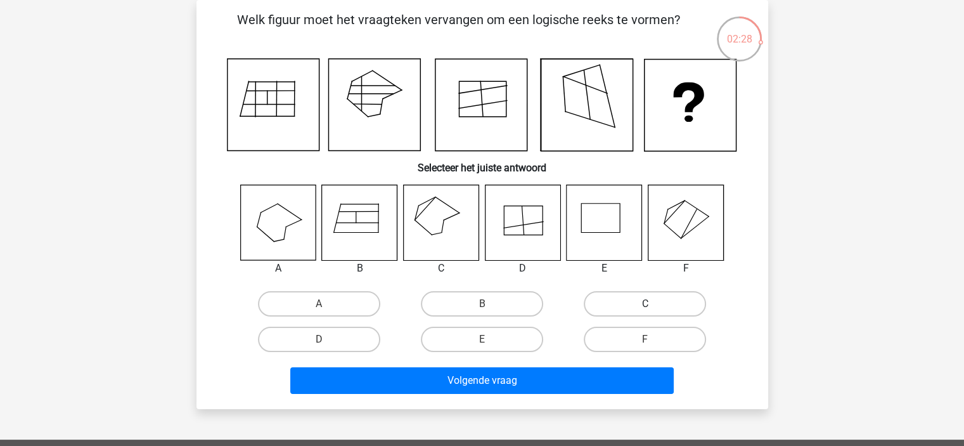
click at [619, 301] on label "C" at bounding box center [645, 303] width 122 height 25
click at [645, 304] on input "C" at bounding box center [649, 308] width 8 height 8
radio input "true"
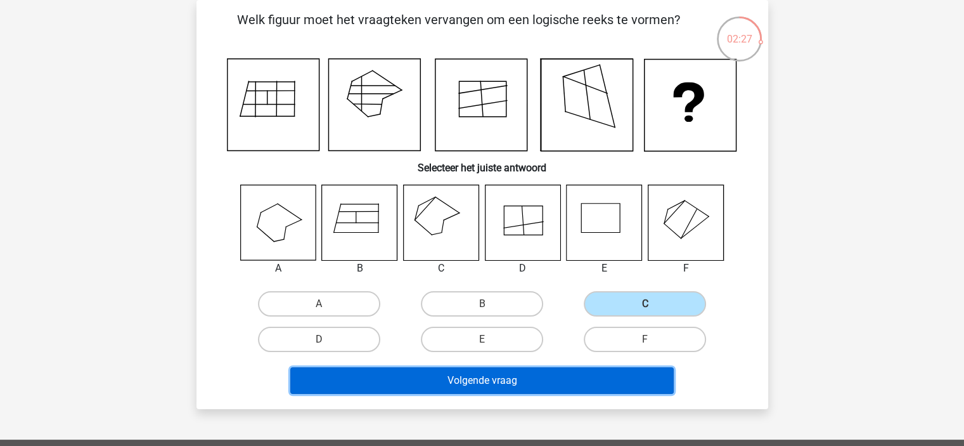
click at [614, 388] on button "Volgende vraag" at bounding box center [482, 380] width 384 height 27
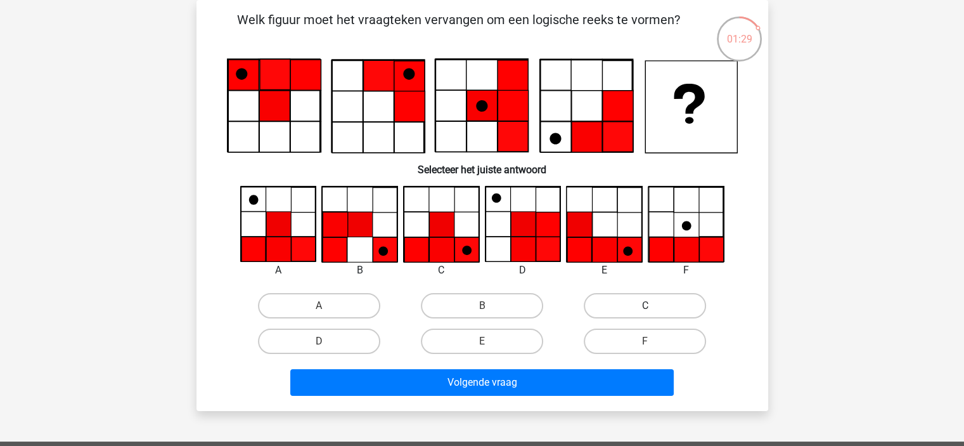
click at [621, 304] on label "C" at bounding box center [645, 305] width 122 height 25
click at [645, 306] on input "C" at bounding box center [649, 310] width 8 height 8
radio input "true"
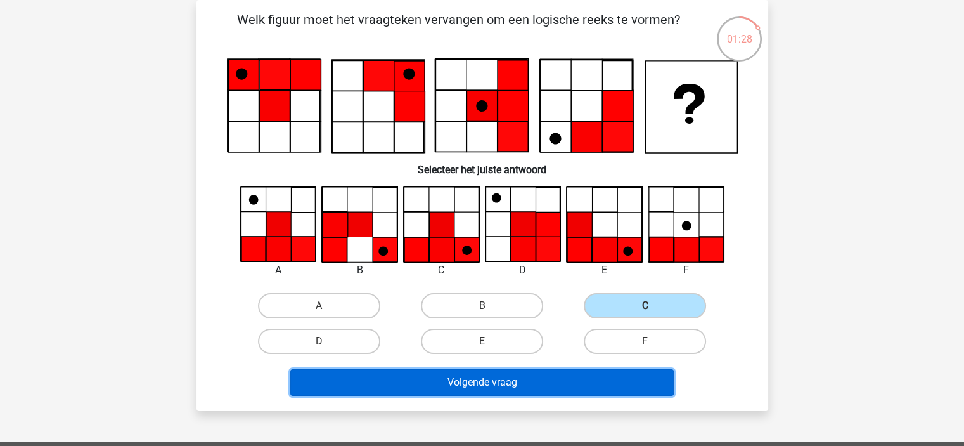
click at [616, 384] on button "Volgende vraag" at bounding box center [482, 382] width 384 height 27
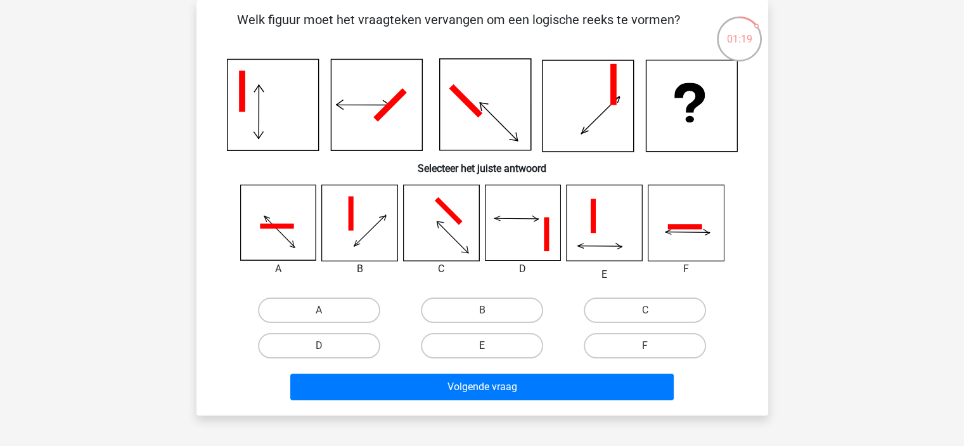
click at [482, 339] on label "E" at bounding box center [482, 345] width 122 height 25
click at [482, 346] on input "E" at bounding box center [486, 350] width 8 height 8
radio input "true"
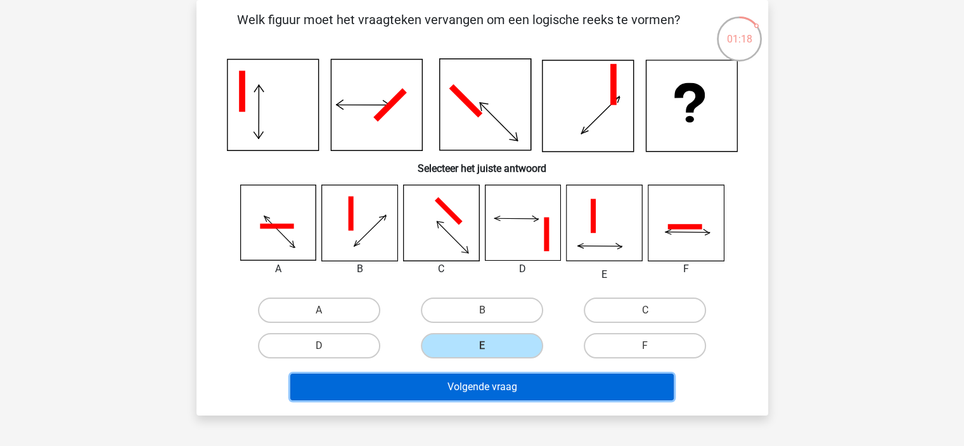
click at [489, 382] on button "Volgende vraag" at bounding box center [482, 386] width 384 height 27
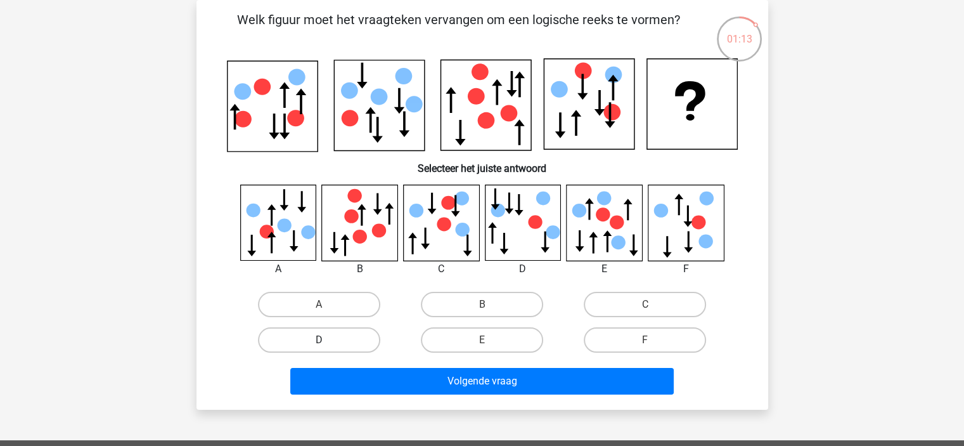
click at [358, 337] on label "D" at bounding box center [319, 339] width 122 height 25
click at [327, 340] on input "D" at bounding box center [323, 344] width 8 height 8
radio input "true"
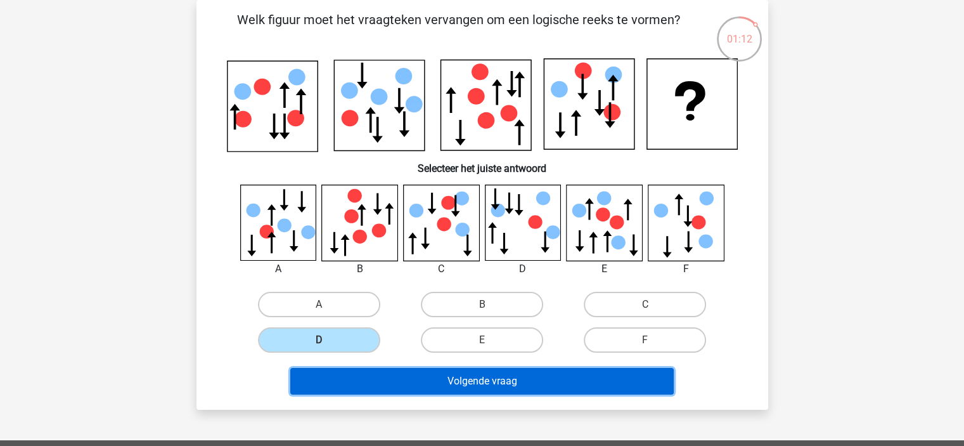
click at [378, 375] on button "Volgende vraag" at bounding box center [482, 381] width 384 height 27
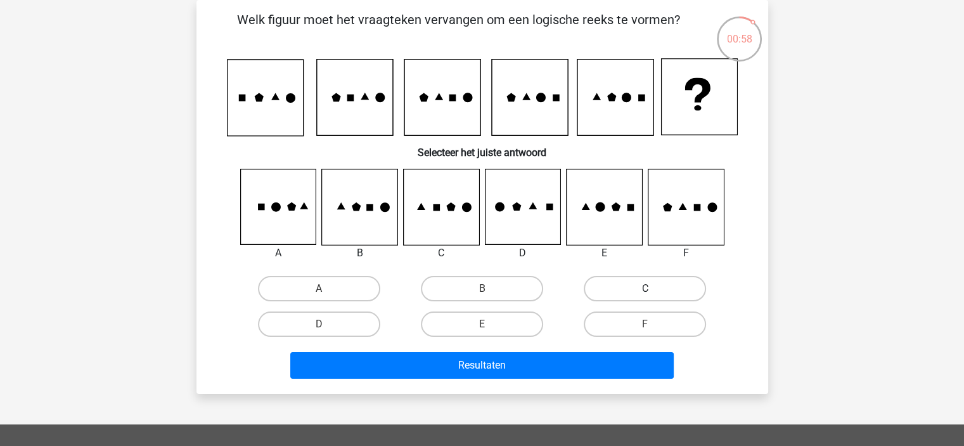
click at [621, 294] on label "C" at bounding box center [645, 288] width 122 height 25
click at [645, 294] on input "C" at bounding box center [649, 292] width 8 height 8
radio input "true"
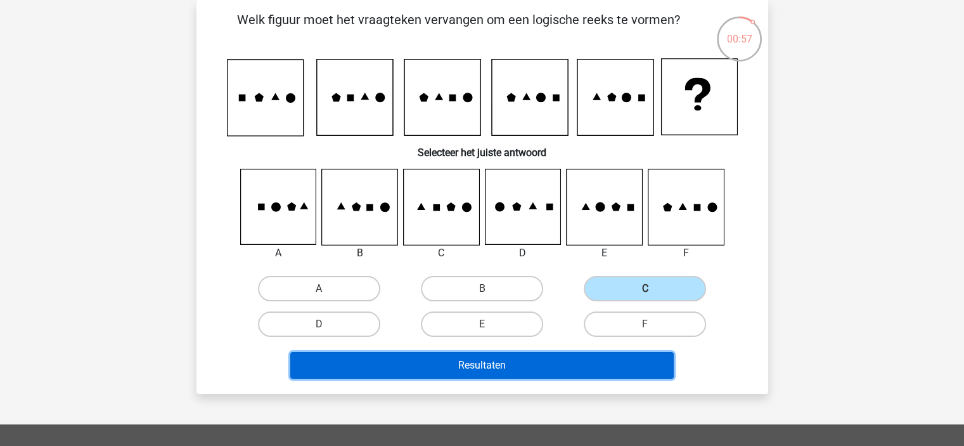
click at [579, 370] on button "Resultaten" at bounding box center [482, 365] width 384 height 27
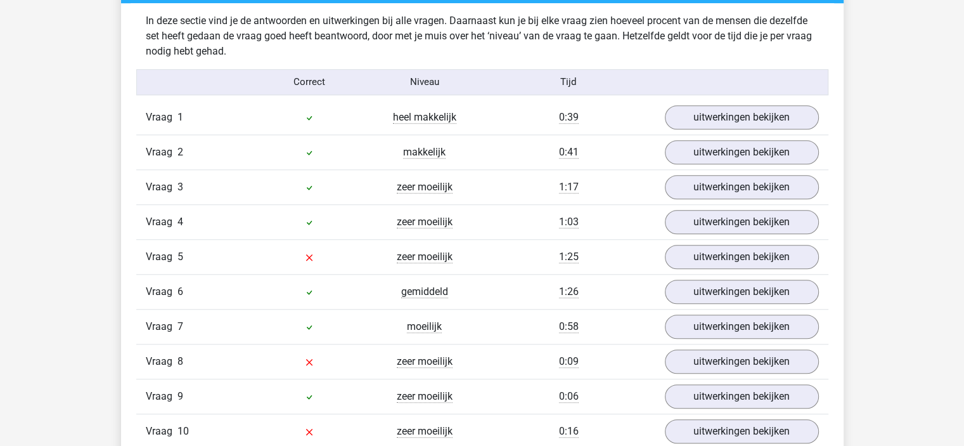
scroll to position [1014, 0]
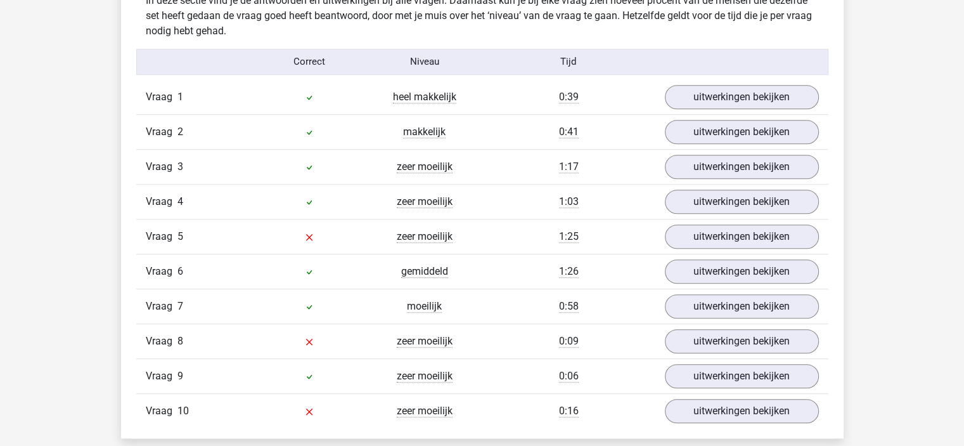
click at [713, 385] on div "Vraag 9 zeer moeilijk 0:06 uitwerkingen bekijken" at bounding box center [482, 375] width 692 height 35
click at [713, 377] on link "uitwerkingen bekijken" at bounding box center [741, 376] width 177 height 28
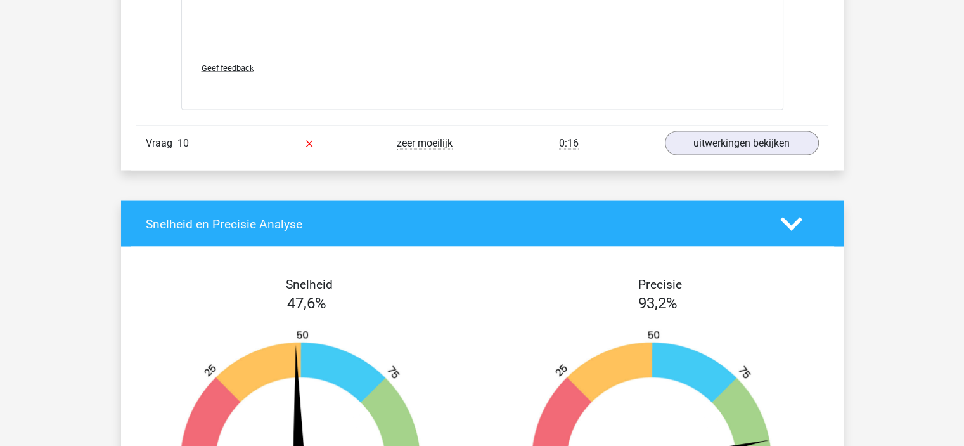
scroll to position [2346, 0]
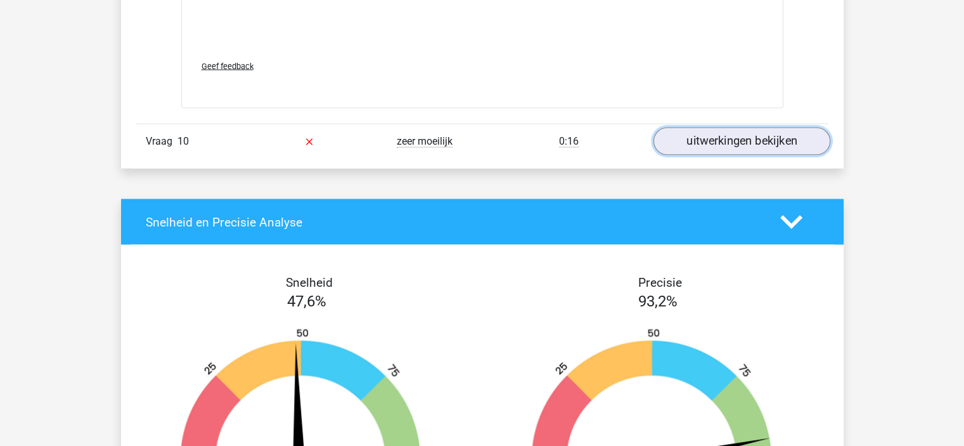
click at [738, 134] on link "uitwerkingen bekijken" at bounding box center [741, 141] width 177 height 28
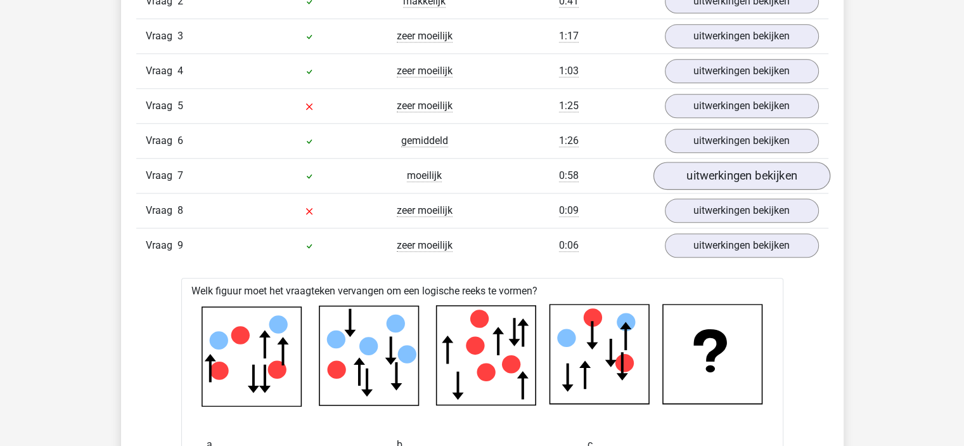
scroll to position [1141, 0]
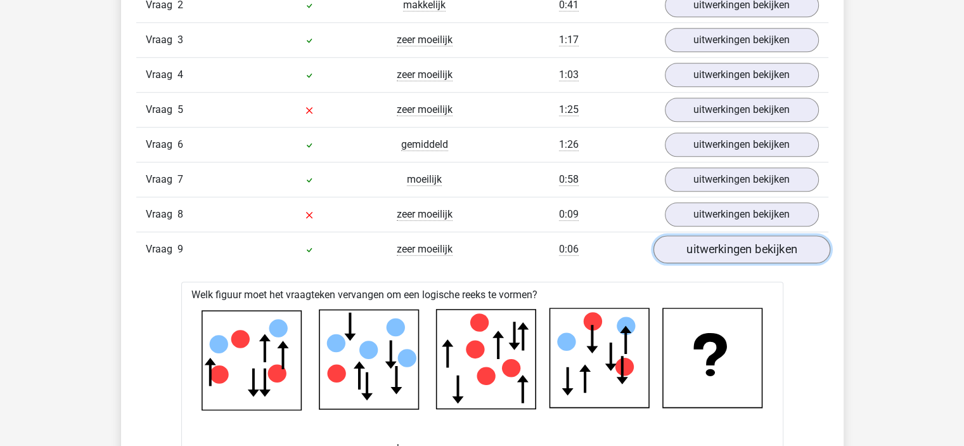
click at [718, 243] on link "uitwerkingen bekijken" at bounding box center [741, 249] width 177 height 28
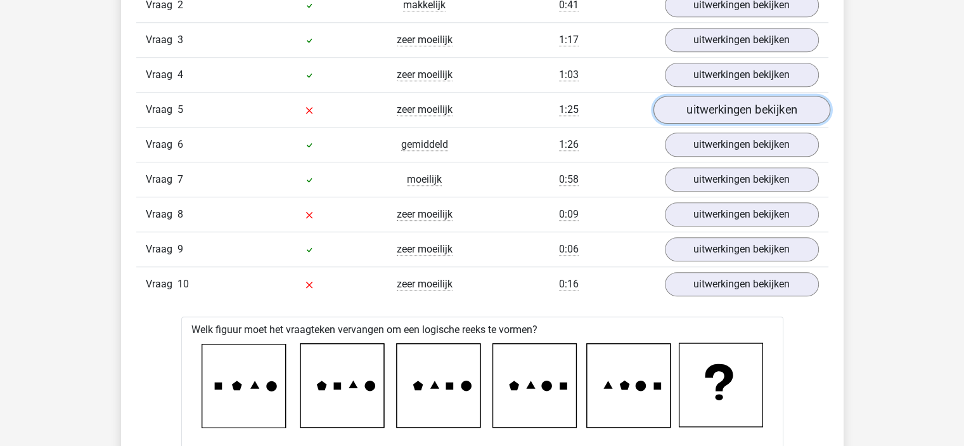
click at [757, 107] on link "uitwerkingen bekijken" at bounding box center [741, 110] width 177 height 28
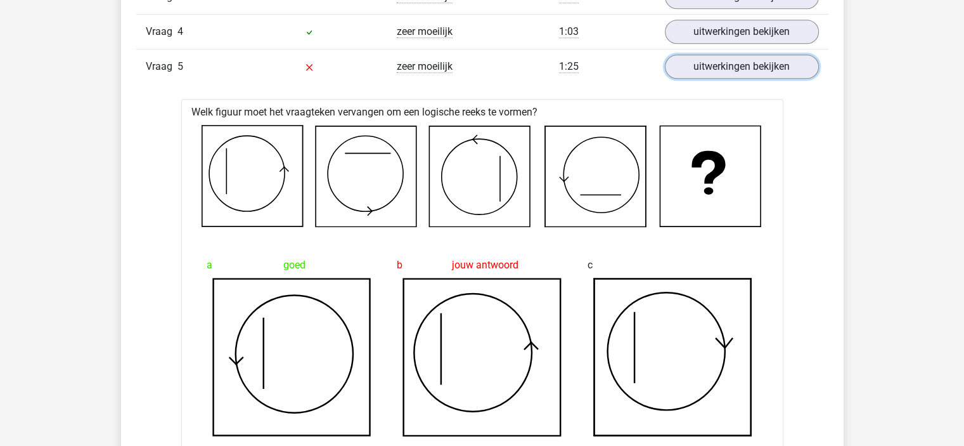
scroll to position [1205, 0]
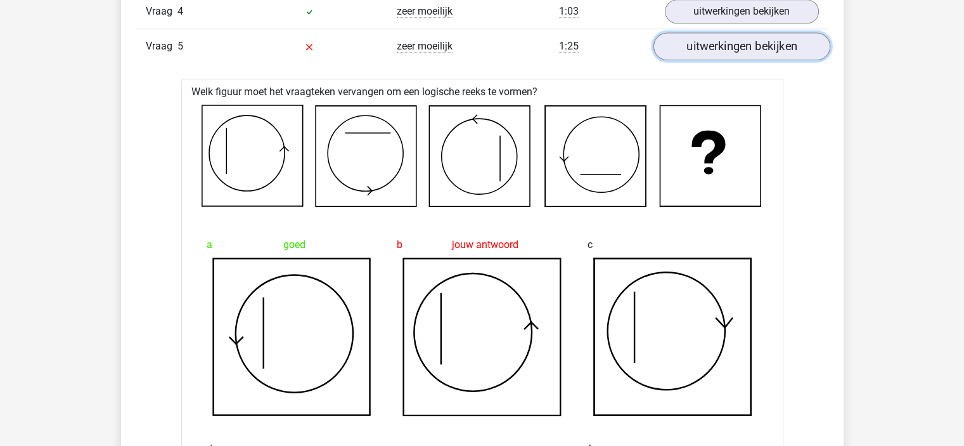
click at [776, 49] on link "uitwerkingen bekijken" at bounding box center [741, 46] width 177 height 28
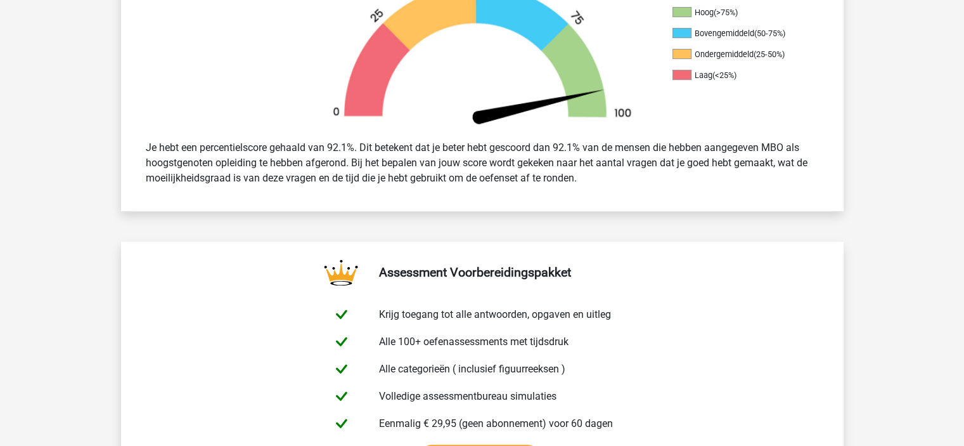
scroll to position [254, 0]
